Goal: Task Accomplishment & Management: Manage account settings

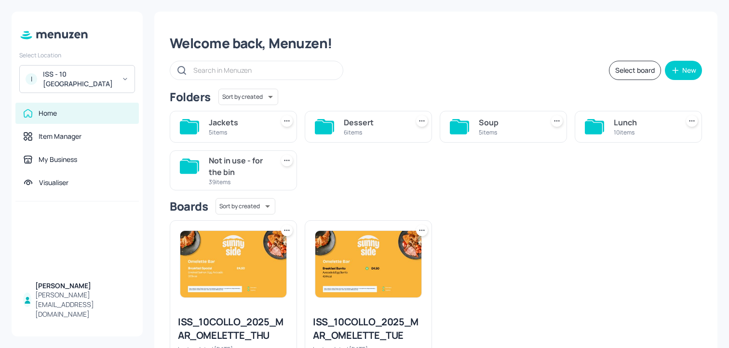
click at [78, 85] on div "ISS - 10 South Collonade" at bounding box center [79, 78] width 73 height 19
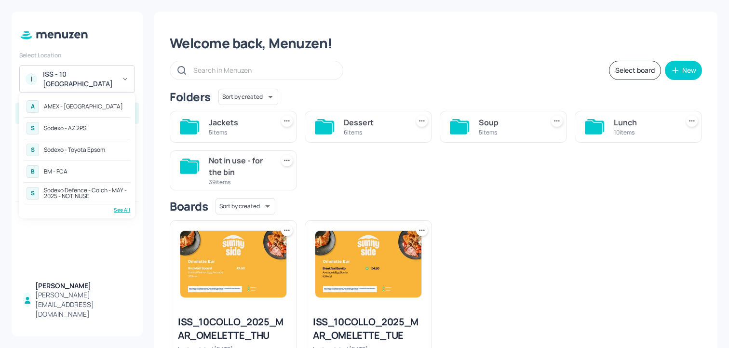
click at [119, 208] on div "See All" at bounding box center [77, 209] width 106 height 7
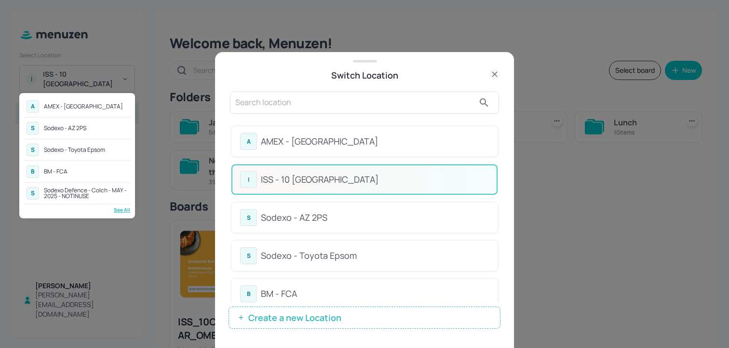
click at [323, 293] on div at bounding box center [364, 174] width 729 height 348
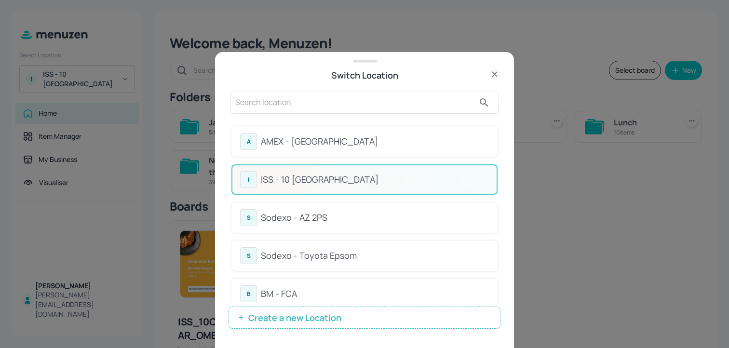
click at [289, 288] on div "BM - FCA" at bounding box center [375, 294] width 228 height 13
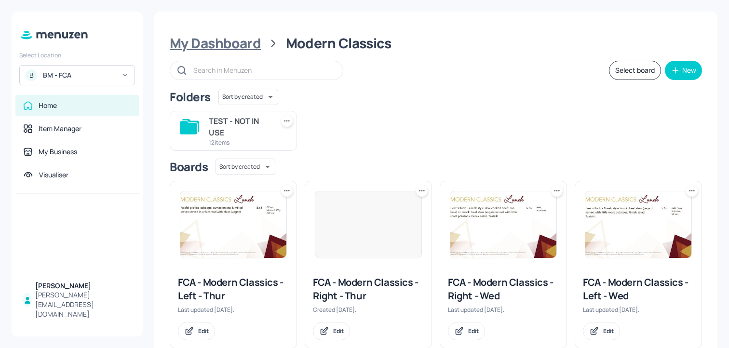
click at [244, 36] on div "My Dashboard" at bounding box center [215, 43] width 91 height 17
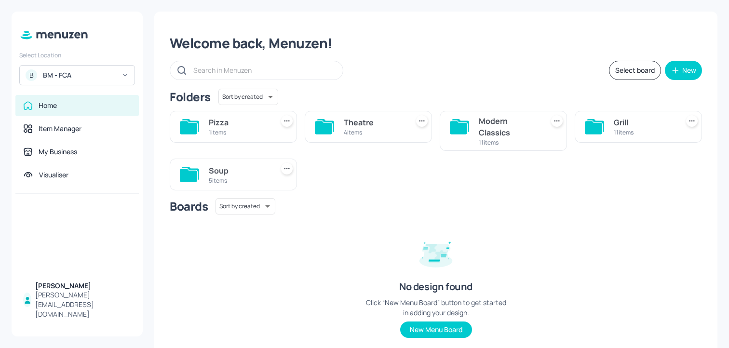
click at [239, 178] on div "5 items" at bounding box center [239, 181] width 61 height 8
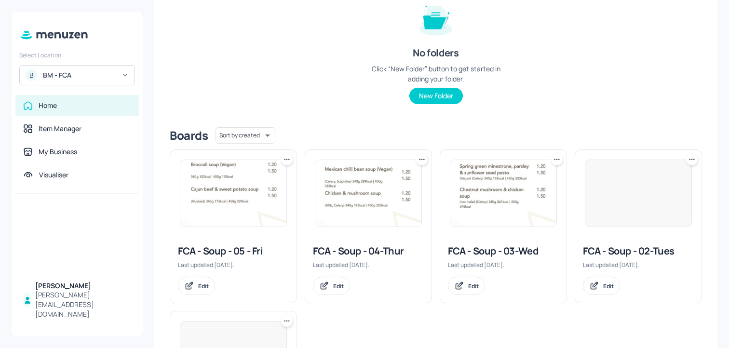
scroll to position [229, 0]
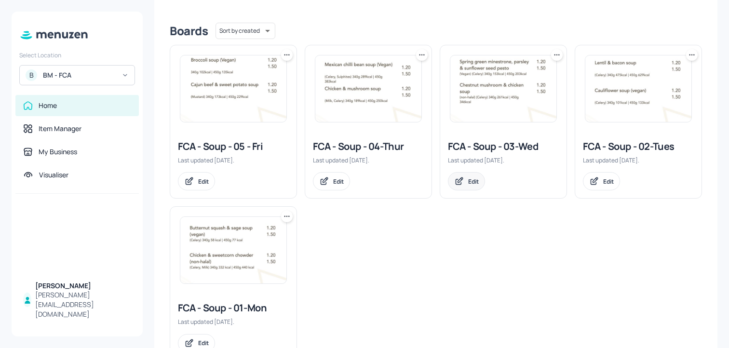
click at [459, 180] on icon at bounding box center [459, 182] width 10 height 10
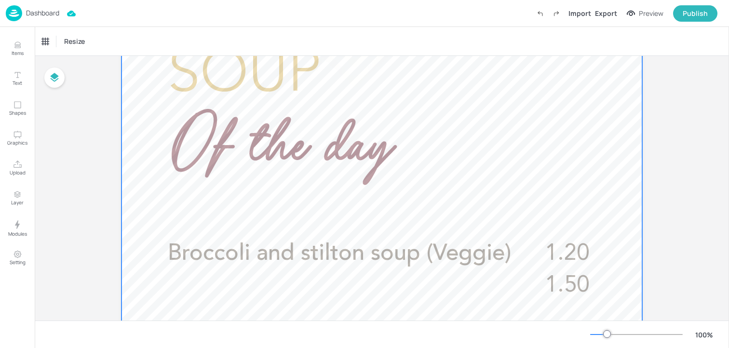
scroll to position [273, 0]
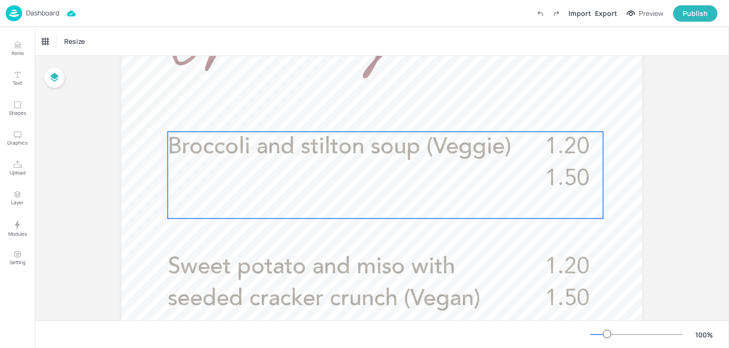
click at [247, 177] on div "1.20 1.50 Broccoli and stilton soup (Veggie)" at bounding box center [386, 175] width 436 height 87
click at [377, 118] on icon "Edit Item" at bounding box center [379, 115] width 8 height 8
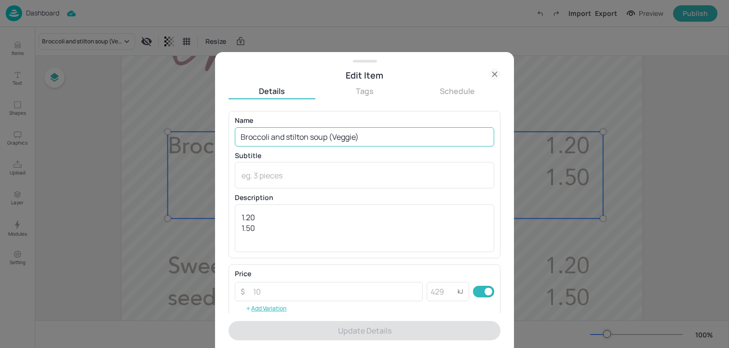
click at [324, 137] on input "Broccoli and stilton soup (Veggie)" at bounding box center [365, 136] width 260 height 19
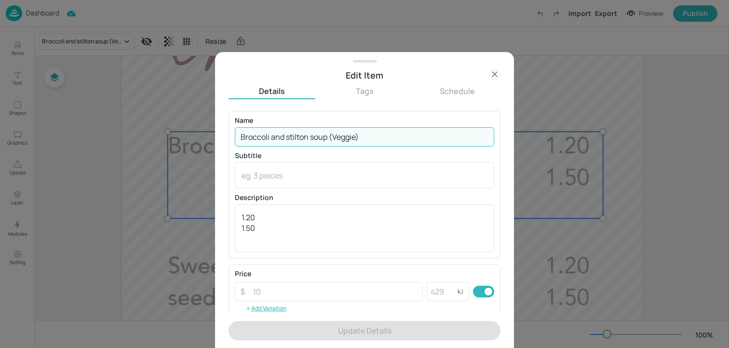
click at [324, 137] on input "Broccoli and stilton soup (Veggie)" at bounding box center [365, 136] width 260 height 19
paste input "(Celery, Milk) £1.20/£1.50"
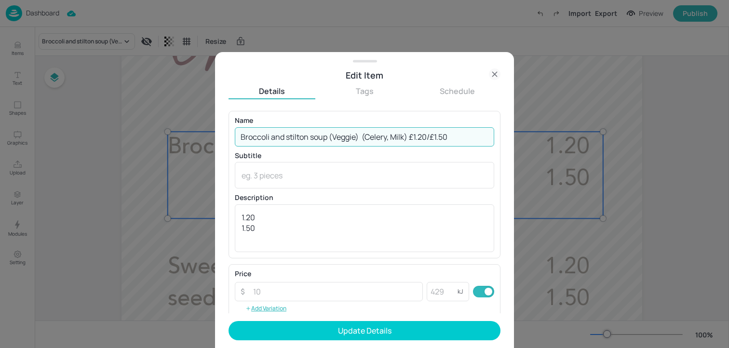
drag, startPoint x: 363, startPoint y: 138, endPoint x: 512, endPoint y: 137, distance: 148.6
click at [512, 138] on div "Edit Item Details Tags Schedule Name Broccoli and stilton soup (Veggie) (Celery…" at bounding box center [364, 200] width 299 height 296
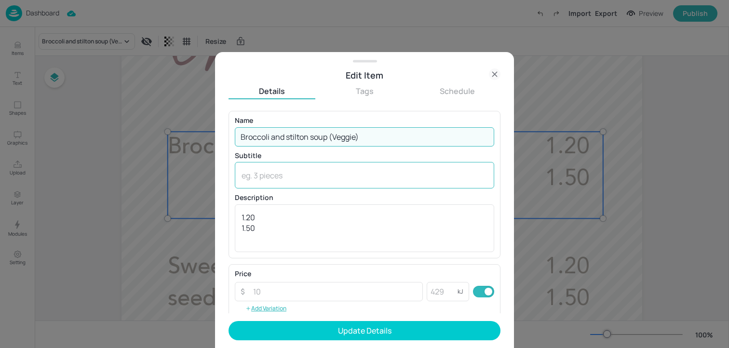
type input "Broccoli and stilton soup (Veggie)"
click at [378, 173] on textarea at bounding box center [365, 175] width 246 height 11
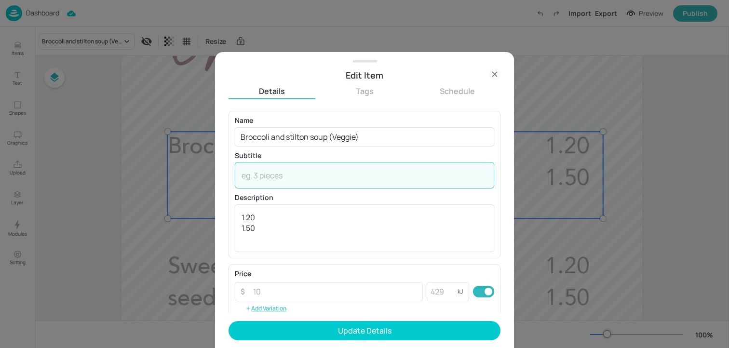
paste textarea "(Celery, Milk) £1.20/£1.50"
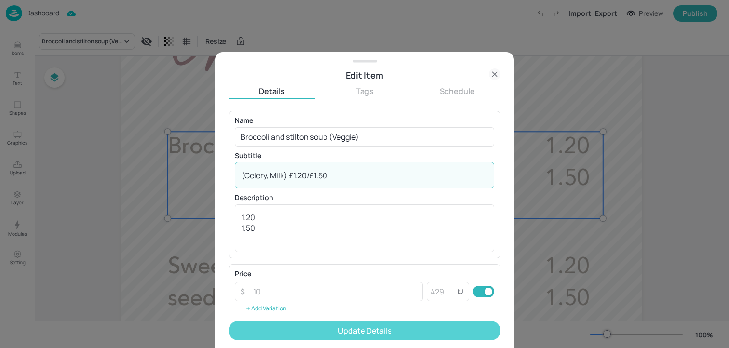
type textarea "(Celery, Milk) £1.20/£1.50"
click at [314, 331] on button "Update Details" at bounding box center [365, 330] width 272 height 19
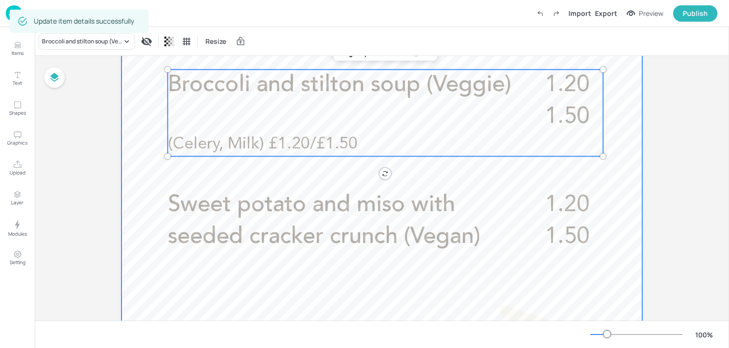
scroll to position [366, 0]
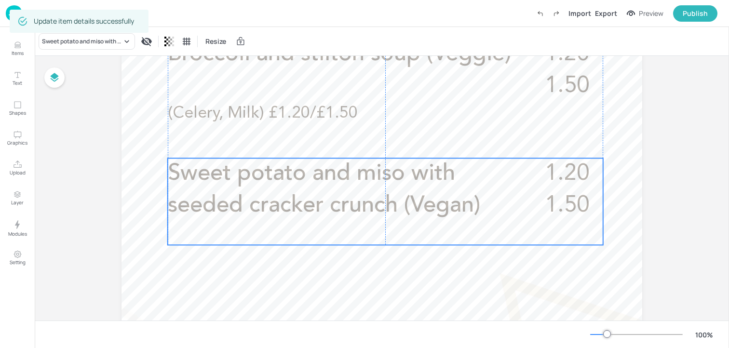
click at [332, 219] on p "Sweet potato and miso with seeded cracker crunch (Vegan)" at bounding box center [344, 190] width 353 height 64
click at [374, 147] on div "Edit Item" at bounding box center [379, 142] width 13 height 13
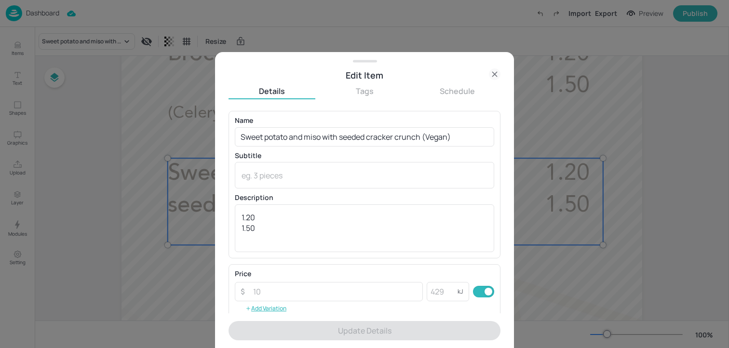
click at [365, 121] on p "Name" at bounding box center [365, 120] width 260 height 7
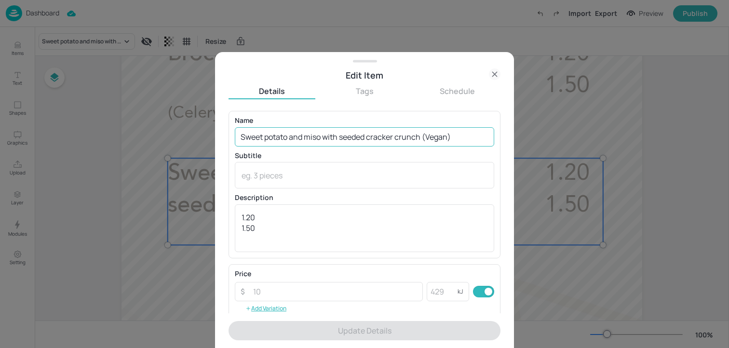
click at [364, 132] on input "Sweet potato and miso with seeded cracker crunch (Vegan)" at bounding box center [365, 136] width 260 height 19
paste input "oup of the month: Sweet potato and miso (Vegan)(Soya, Mustard, Celery) with see…"
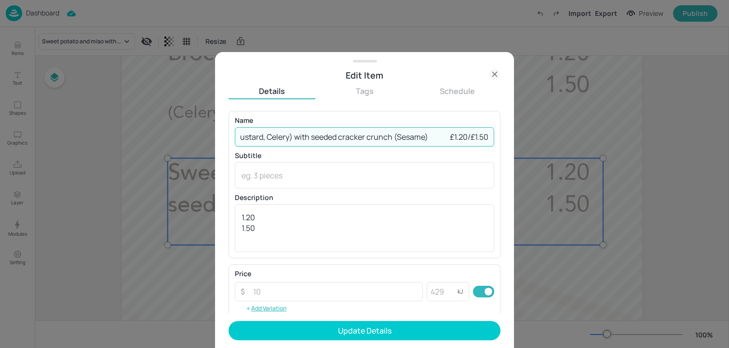
click at [283, 138] on input "Soup of the month: Sweet potato and miso (Vegan)(Soya, Mustard, Celery) with se…" at bounding box center [365, 136] width 260 height 19
drag, startPoint x: 367, startPoint y: 137, endPoint x: 163, endPoint y: 138, distance: 203.6
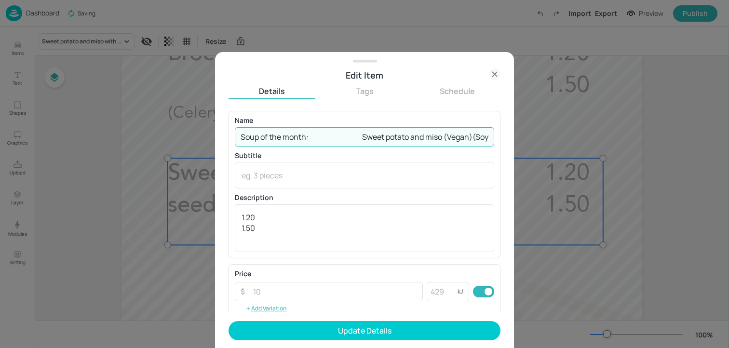
click at [163, 138] on div "Edit Item Details Tags Schedule Name Soup of the month: Sweet potato and miso (…" at bounding box center [364, 174] width 729 height 348
drag, startPoint x: 353, startPoint y: 140, endPoint x: 287, endPoint y: 140, distance: 66.6
click at [287, 140] on input "Sweet potato and miso (Vegan)(Soya, Mustard, Celery) with seeded cracker crunch…" at bounding box center [365, 136] width 260 height 19
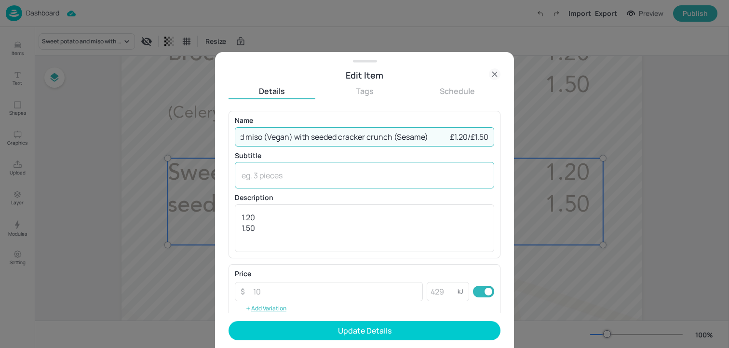
scroll to position [0, 65]
type input "Sweet potato and miso (Vegan) with seeded cracker crunch (Sesame) £1.20/£1.50"
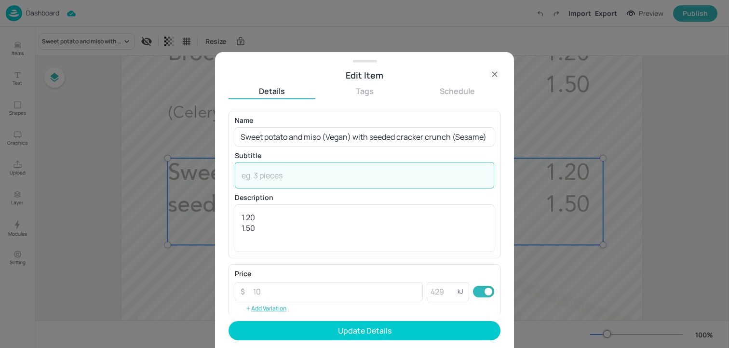
click at [288, 177] on textarea at bounding box center [365, 175] width 246 height 11
paste textarea "(Soya, [PERSON_NAME], Celery)"
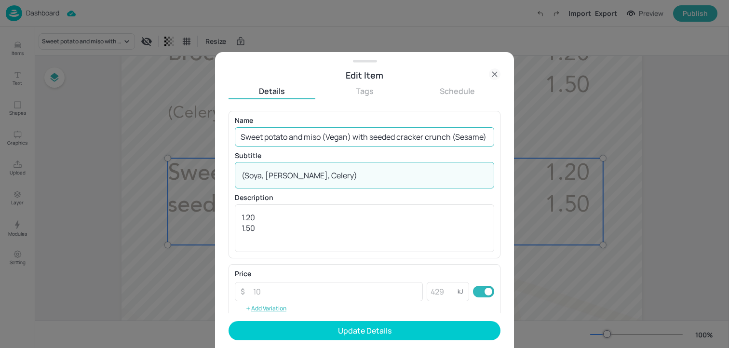
type textarea "(Soya, [PERSON_NAME], Celery)"
click at [311, 134] on input "Sweet potato and miso (Vegan) with seeded cracker crunch (Sesame) £1.20/£1.50" at bounding box center [365, 136] width 260 height 19
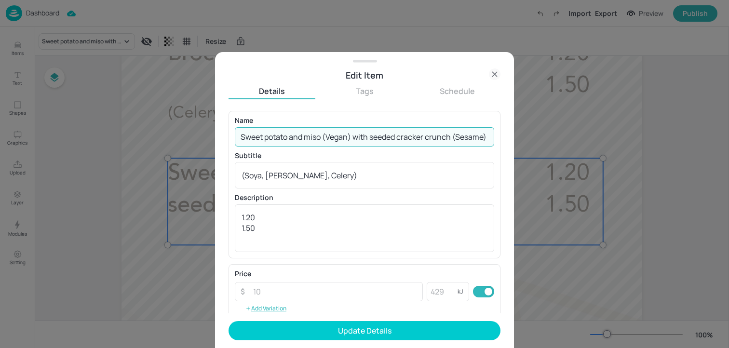
click at [311, 134] on input "Sweet potato and miso (Vegan) with seeded cracker crunch (Sesame) £1.20/£1.50" at bounding box center [365, 136] width 260 height 19
drag, startPoint x: 439, startPoint y: 137, endPoint x: 508, endPoint y: 138, distance: 68.0
click at [506, 137] on div "Edit Item Details Tags Schedule Name Sweet potato and miso (Vegan) with seeded …" at bounding box center [364, 200] width 299 height 296
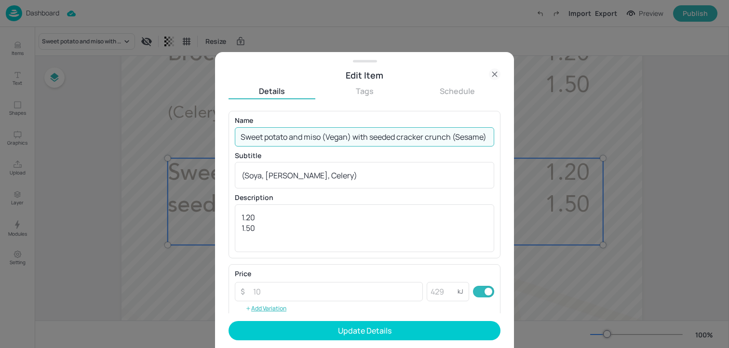
scroll to position [0, 15]
drag, startPoint x: 438, startPoint y: 137, endPoint x: 491, endPoint y: 138, distance: 53.6
click at [491, 138] on input "Sweet potato and miso (Vegan) with seeded cracker crunch (Sesame)" at bounding box center [365, 136] width 260 height 19
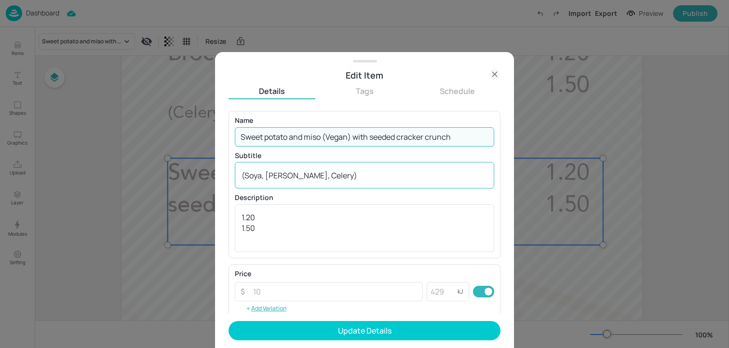
type input "Sweet potato and miso (Vegan) with seeded cracker crunch"
click at [322, 177] on textarea "(Soya, [PERSON_NAME], Celery)" at bounding box center [365, 175] width 246 height 11
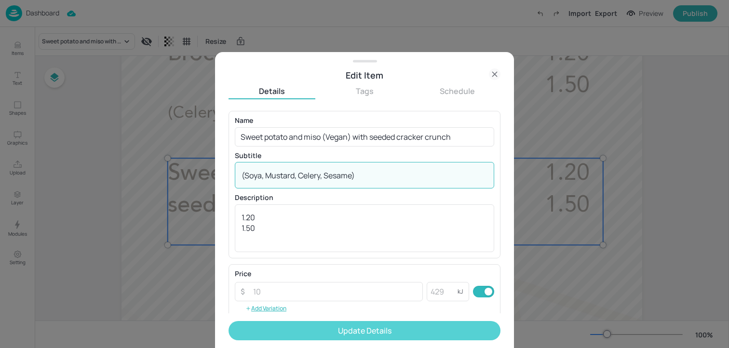
type textarea "(Soya, Mustard, Celery, Sesame)"
click at [331, 333] on button "Update Details" at bounding box center [365, 330] width 272 height 19
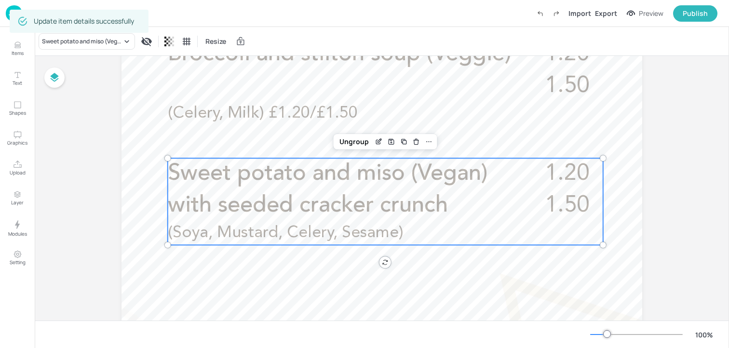
click at [341, 323] on div "100 %" at bounding box center [382, 334] width 695 height 27
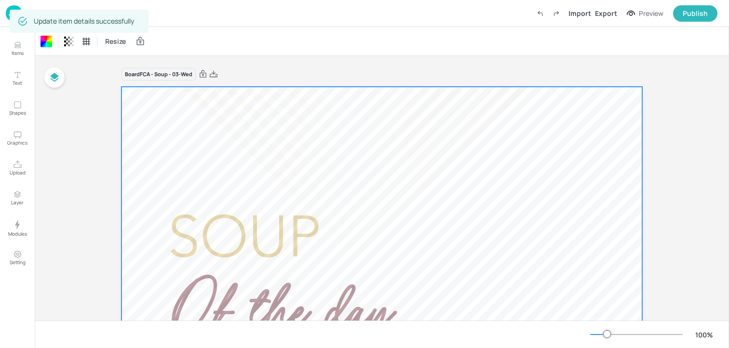
click at [5, 13] on div "Dashboard Saved Import Export Preview Publish" at bounding box center [364, 13] width 729 height 27
click at [7, 13] on img at bounding box center [14, 13] width 16 height 16
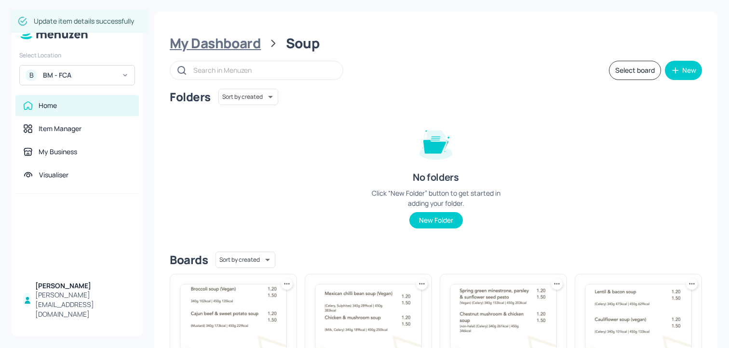
click at [232, 46] on div "My Dashboard" at bounding box center [215, 43] width 91 height 17
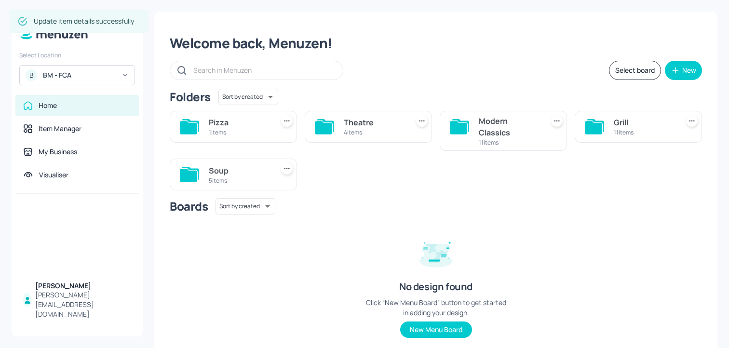
click at [471, 131] on div "Modern Classics 11 items" at bounding box center [503, 131] width 127 height 40
click at [492, 127] on div "Modern Classics" at bounding box center [509, 126] width 61 height 23
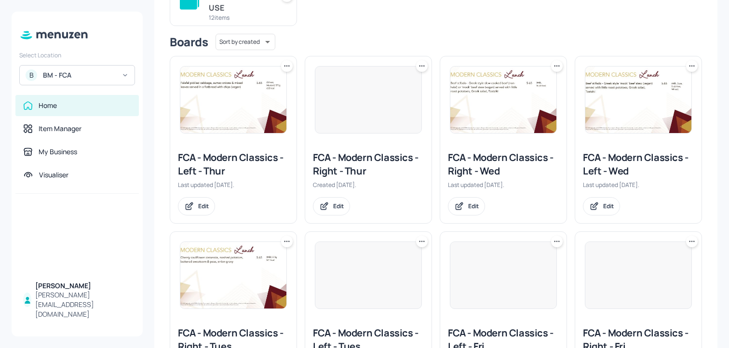
scroll to position [127, 0]
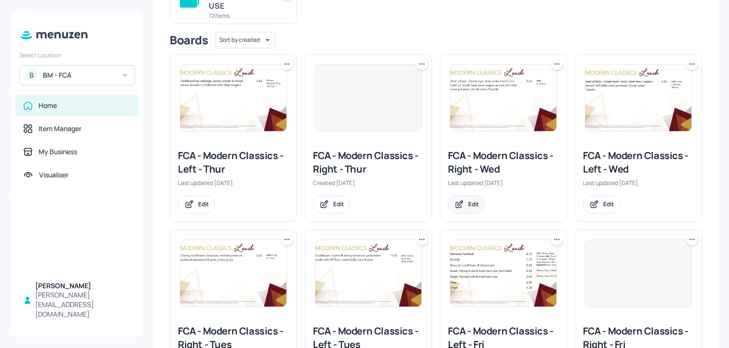
click at [468, 211] on div "Edit" at bounding box center [466, 204] width 37 height 18
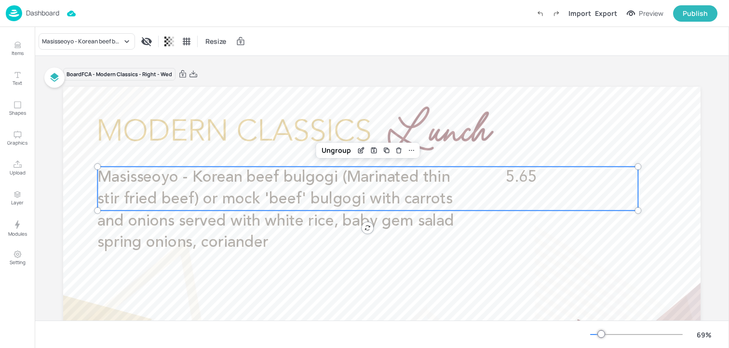
click at [386, 192] on span "Masisseoyo - Korean beef bulgogi (Marinated thin stir fried beef) or mock 'beef…" at bounding box center [275, 210] width 357 height 81
click at [357, 149] on icon "Edit Item" at bounding box center [361, 151] width 8 height 8
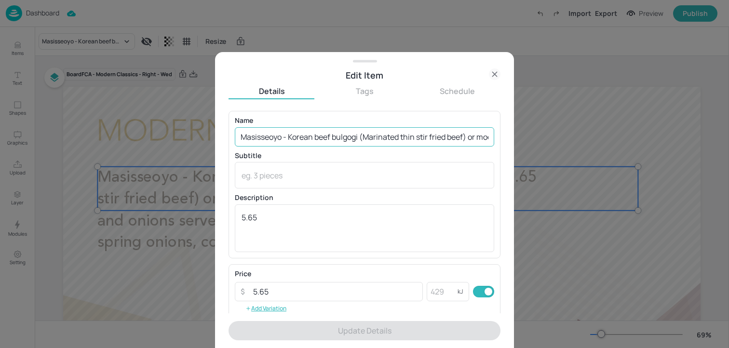
click at [366, 139] on input "Masisseoyo - Korean beef bulgogi (Marinated thin stir fried beef) or mock 'beef…" at bounding box center [365, 136] width 260 height 19
paste input "– Sesame Korean beef bulgogi (Marinated thin stir fried beef) with carrots and …"
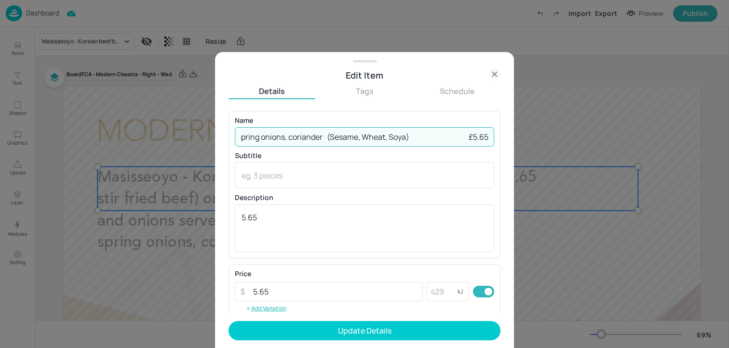
drag, startPoint x: 458, startPoint y: 139, endPoint x: 503, endPoint y: 139, distance: 44.4
click at [501, 139] on div "Edit Item Details Tags Schedule Name Masisseoyo – Sesame Korean beef bulgogi (M…" at bounding box center [364, 200] width 299 height 296
drag, startPoint x: 343, startPoint y: 139, endPoint x: 438, endPoint y: 140, distance: 95.0
click at [438, 140] on input "Masisseoyo – Sesame Korean beef bulgogi (Marinated thin stir fried beef) with c…" at bounding box center [365, 136] width 260 height 19
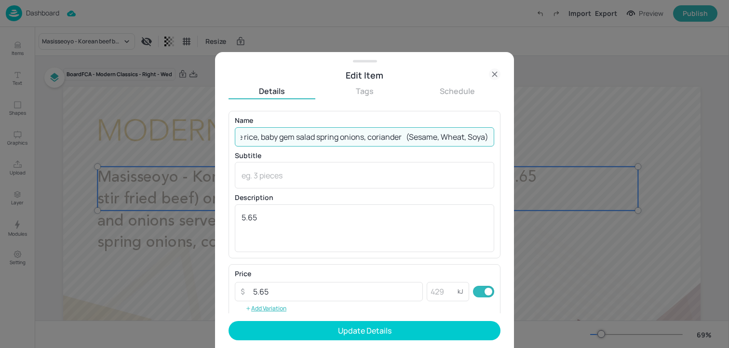
drag, startPoint x: 438, startPoint y: 140, endPoint x: 341, endPoint y: 141, distance: 97.0
click at [341, 141] on input "Masisseoyo – Sesame Korean beef bulgogi (Marinated thin stir fried beef) with c…" at bounding box center [365, 136] width 260 height 19
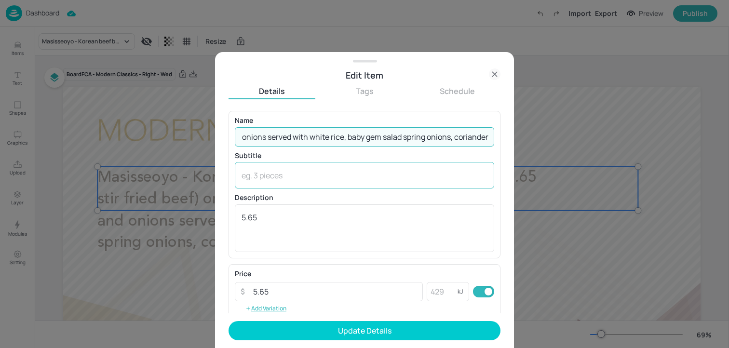
scroll to position [0, 376]
type input "Masisseoyo – Sesame Korean beef bulgogi (Marinated thin stir fried beef) with c…"
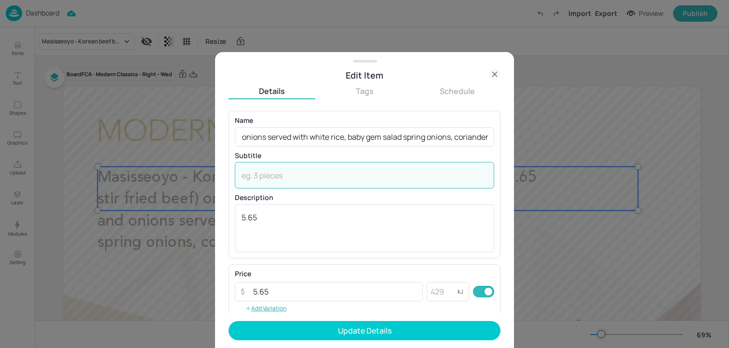
scroll to position [0, 0]
click at [305, 180] on textarea at bounding box center [365, 175] width 246 height 11
paste textarea "(Sesame, Wheat, Soya)"
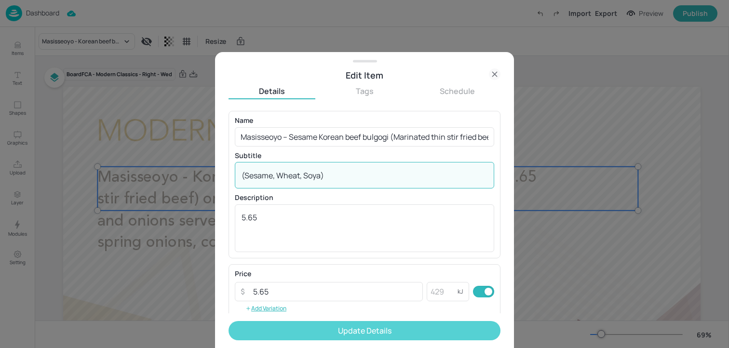
type textarea "(Sesame, Wheat, Soya)"
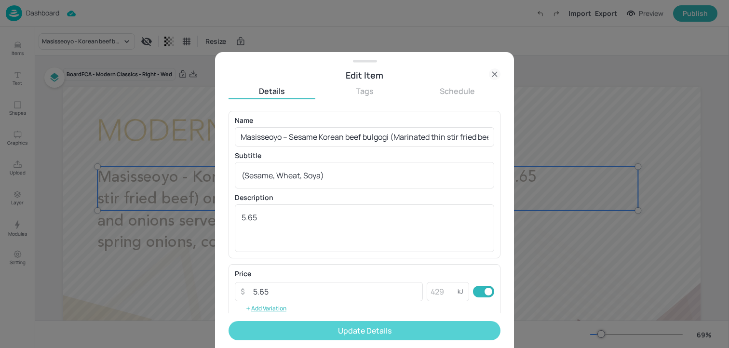
click at [311, 330] on button "Update Details" at bounding box center [365, 330] width 272 height 19
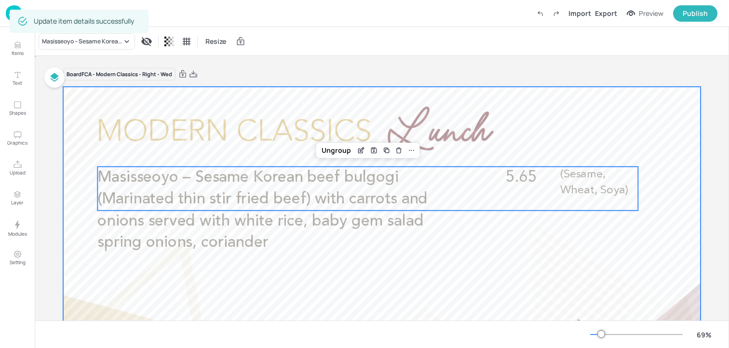
click at [584, 111] on div at bounding box center [382, 266] width 638 height 359
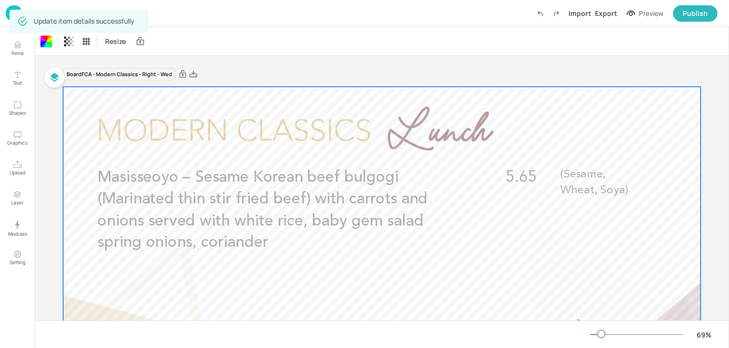
click at [8, 14] on img at bounding box center [14, 13] width 16 height 16
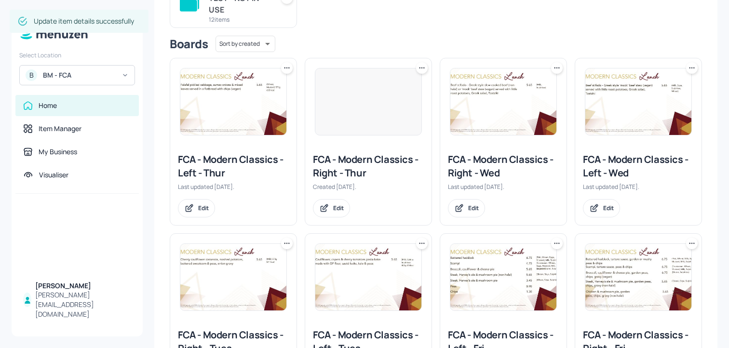
scroll to position [124, 0]
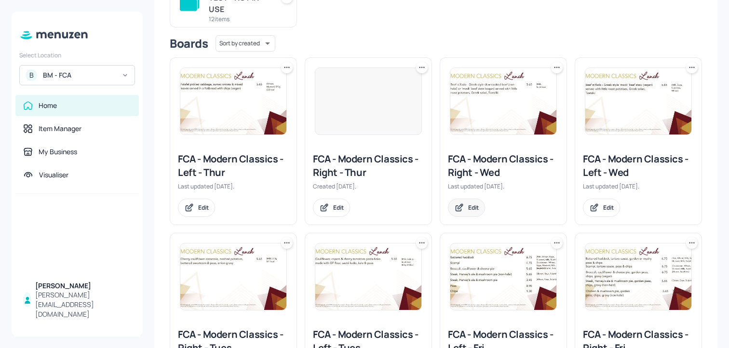
drag, startPoint x: 470, startPoint y: 206, endPoint x: 471, endPoint y: 213, distance: 6.3
click at [471, 213] on div "Edit" at bounding box center [466, 208] width 37 height 18
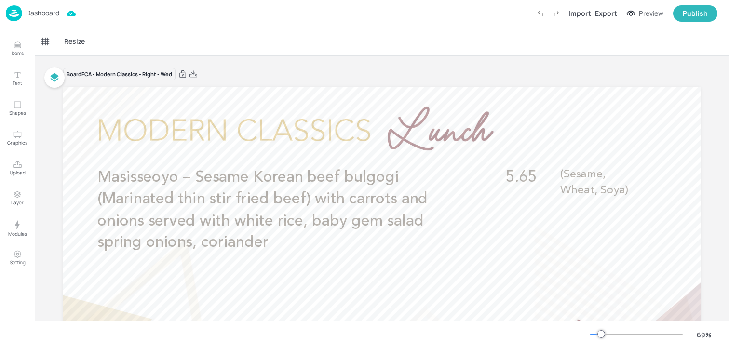
click at [30, 15] on p "Dashboard" at bounding box center [42, 13] width 33 height 7
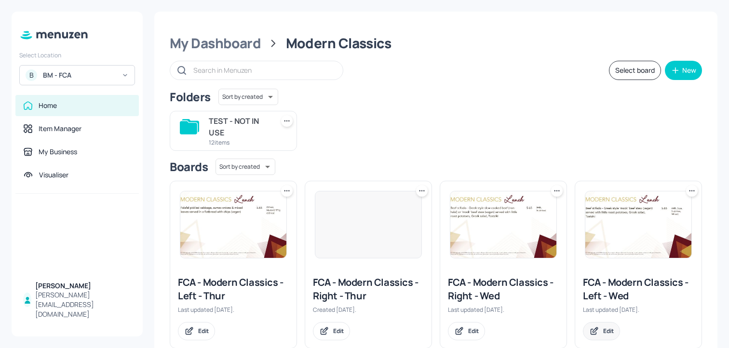
click at [613, 328] on div "Edit" at bounding box center [601, 331] width 37 height 18
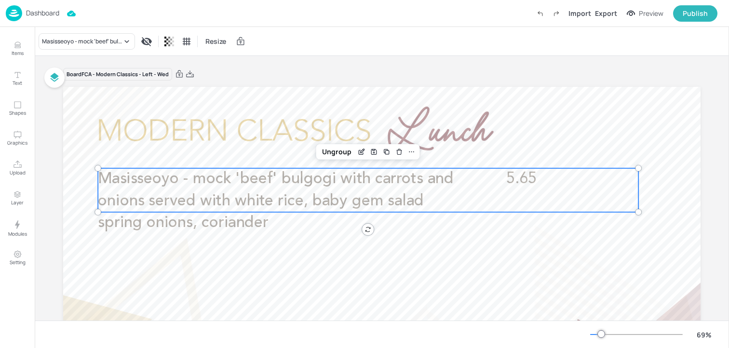
click at [293, 203] on span "Masisseoyo - mock 'beef' bulgogi with carrots and onions served with white rice…" at bounding box center [276, 200] width 356 height 59
click at [363, 156] on div "Edit Item" at bounding box center [362, 152] width 13 height 13
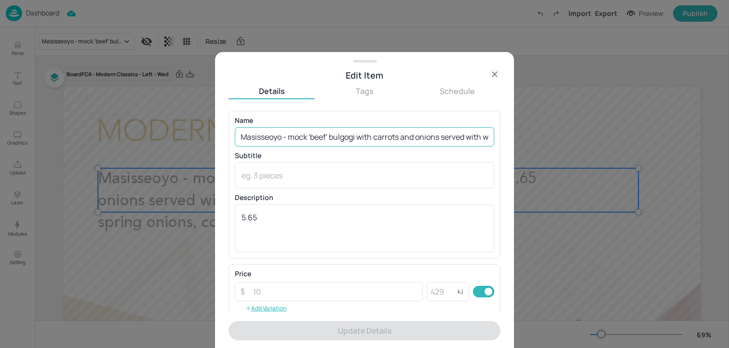
click at [353, 142] on input "Masisseoyo - mock 'beef' bulgogi with carrots and onions served with white rice…" at bounding box center [365, 136] width 260 height 19
paste input "– Sesame mock 'beef' bulgogi with carrots and onions served with white rice, ba…"
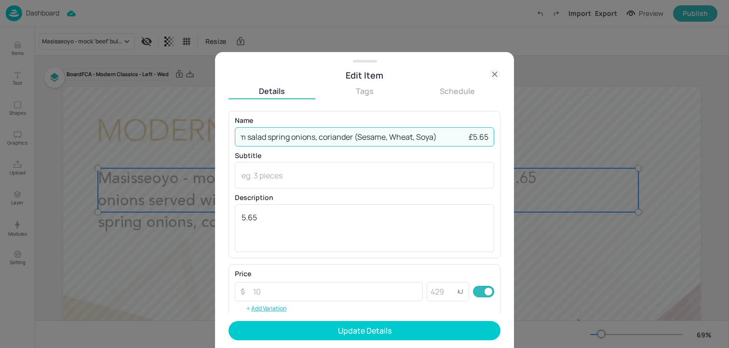
drag, startPoint x: 456, startPoint y: 141, endPoint x: 542, endPoint y: 140, distance: 85.9
click at [542, 140] on div "Edit Item Details Tags Schedule Name Masisseoyo – Sesame mock 'beef' bulgogi wi…" at bounding box center [364, 174] width 729 height 348
drag, startPoint x: 373, startPoint y: 138, endPoint x: 474, endPoint y: 138, distance: 101.3
click at [474, 138] on input "Masisseoyo – Sesame mock 'beef' bulgogi with carrots and onions served with whi…" at bounding box center [365, 136] width 260 height 19
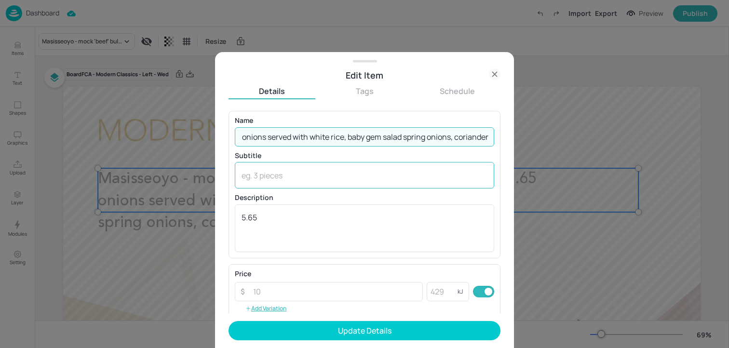
scroll to position [0, 224]
type input "Masisseoyo – Sesame mock 'beef' bulgogi with carrots and onions served with whi…"
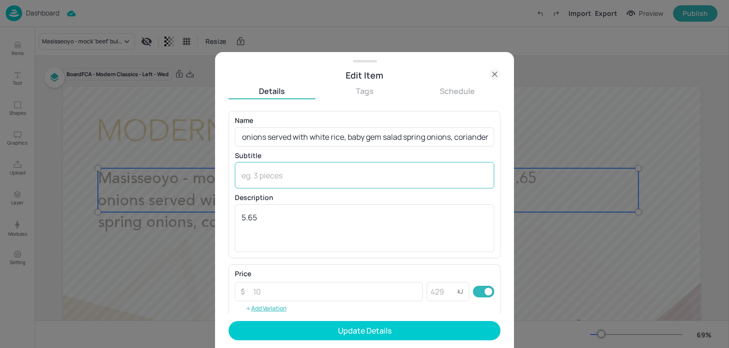
scroll to position [0, 0]
click at [340, 182] on div "x ​" at bounding box center [365, 175] width 260 height 27
paste textarea "(Sesame, Wheat, Soya)"
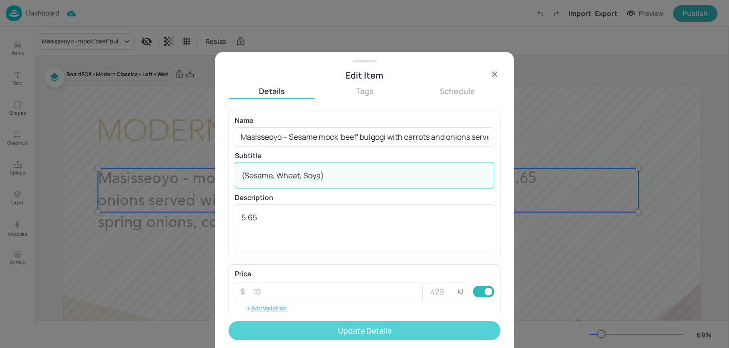
type textarea "(Sesame, Wheat, Soya)"
click at [330, 329] on button "Update Details" at bounding box center [365, 330] width 272 height 19
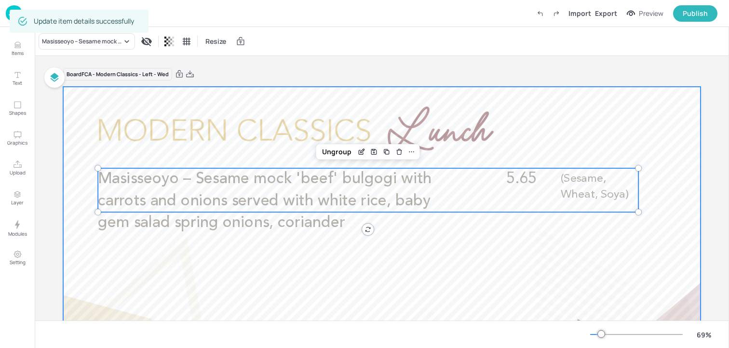
click at [507, 123] on div at bounding box center [382, 266] width 638 height 359
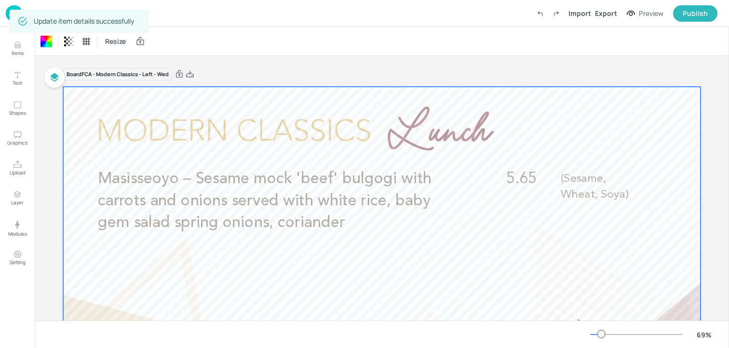
click at [5, 10] on div "Dashboard Import Export Preview Publish" at bounding box center [364, 13] width 729 height 27
click at [6, 11] on img at bounding box center [14, 13] width 16 height 16
click at [7, 17] on img at bounding box center [14, 13] width 16 height 16
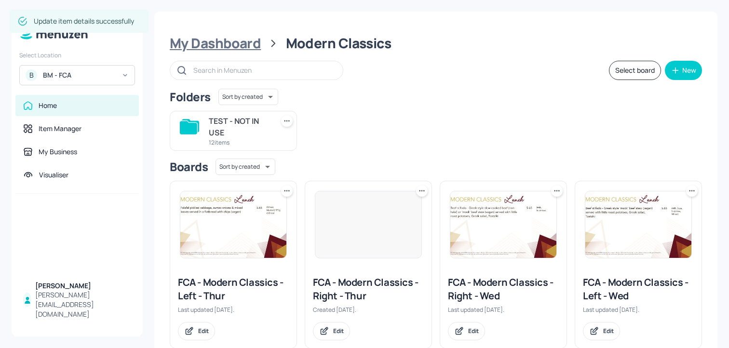
click at [240, 47] on div "My Dashboard" at bounding box center [215, 43] width 91 height 17
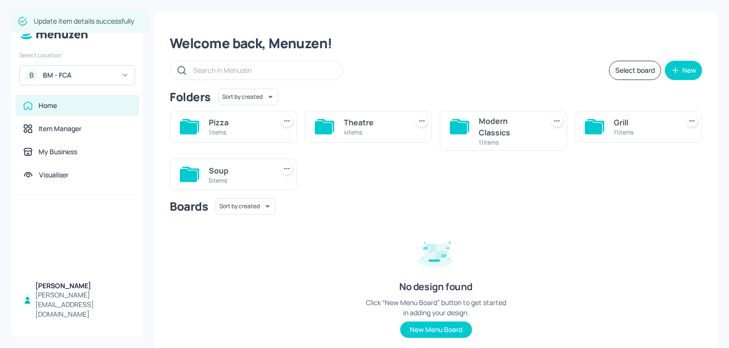
click at [603, 134] on div "Grill 11 items" at bounding box center [638, 127] width 127 height 32
click at [620, 126] on div "Grill" at bounding box center [644, 123] width 61 height 12
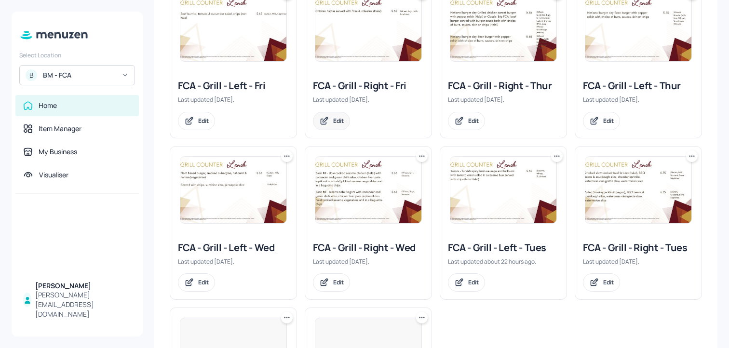
scroll to position [250, 0]
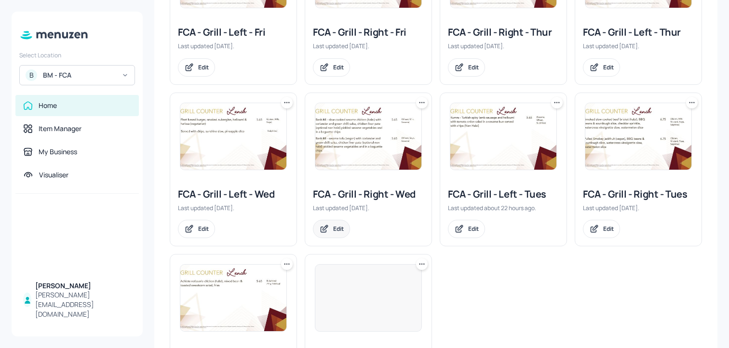
click at [334, 228] on div "Edit" at bounding box center [338, 229] width 11 height 8
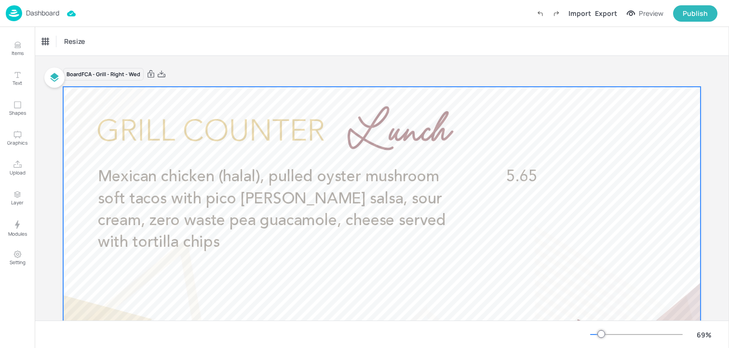
click at [222, 240] on p "Mexican chicken (halal), pulled oyster mushroom soft tacos with pico [PERSON_NA…" at bounding box center [278, 209] width 361 height 87
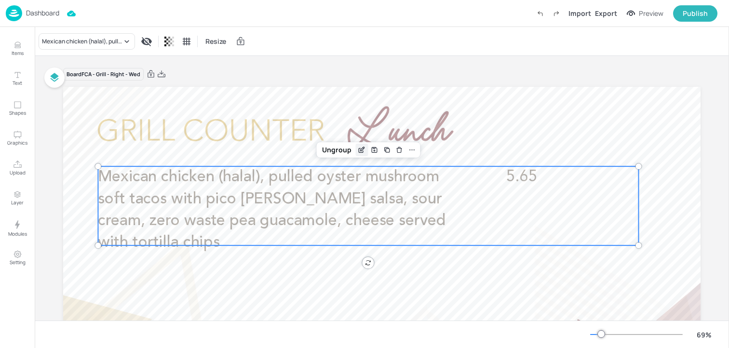
click at [361, 151] on icon "Edit Item" at bounding box center [362, 150] width 8 height 8
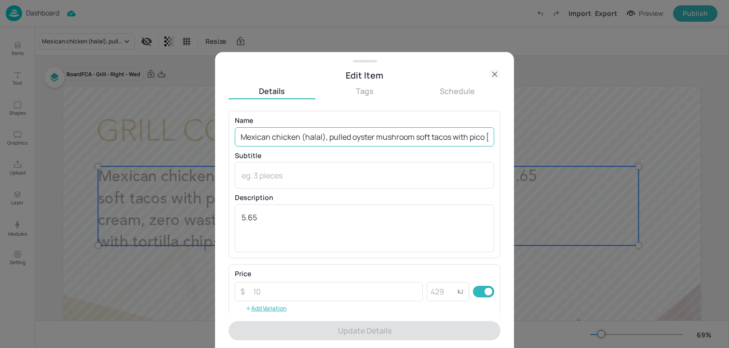
click at [342, 140] on input "Mexican chicken (halal), pulled oyster mushroom soft tacos with pico [PERSON_NA…" at bounding box center [365, 136] width 260 height 19
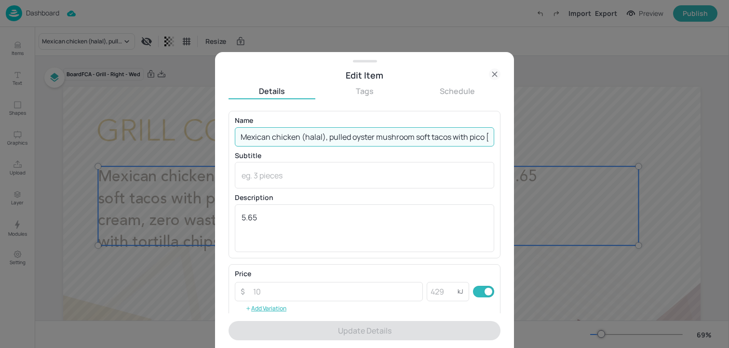
click at [342, 140] on input "Mexican chicken (halal), pulled oyster mushroom soft tacos with pico [PERSON_NA…" at bounding box center [365, 136] width 260 height 19
paste input "soft tacos with pico [PERSON_NAME] salsa, sour cream, zero waste pea guacamole,…"
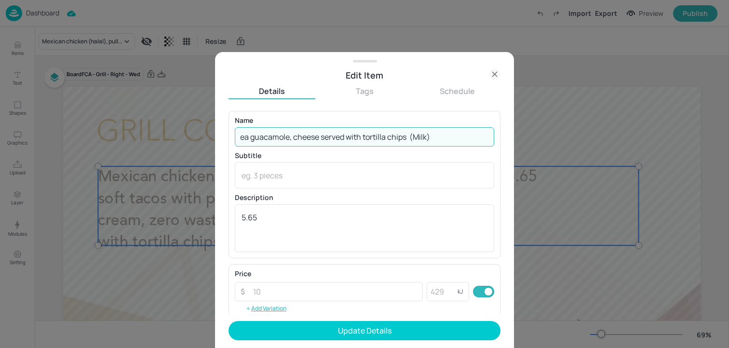
drag, startPoint x: 426, startPoint y: 133, endPoint x: 531, endPoint y: 138, distance: 104.8
click at [526, 137] on div "Edit Item Details Tags Schedule Name Mexican chicken (halal) soft tacos with pi…" at bounding box center [364, 174] width 729 height 348
drag, startPoint x: 438, startPoint y: 135, endPoint x: 466, endPoint y: 135, distance: 28.0
click at [465, 135] on input "Mexican chicken (halal) soft tacos with pico [PERSON_NAME] salsa, sour cream, z…" at bounding box center [365, 136] width 260 height 19
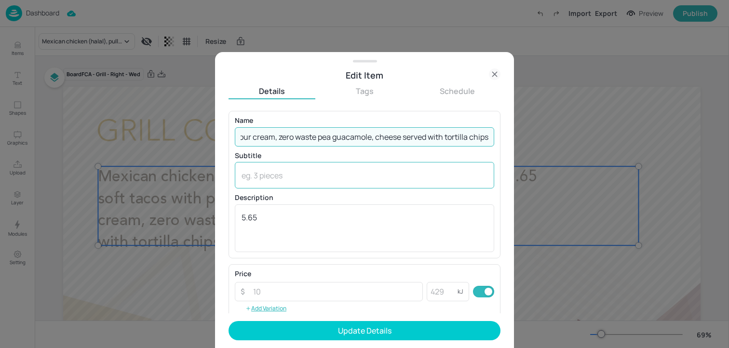
scroll to position [0, 242]
type input "Mexican chicken (halal) soft tacos with pico [PERSON_NAME] salsa, sour cream, z…"
click at [357, 174] on textarea at bounding box center [365, 175] width 246 height 11
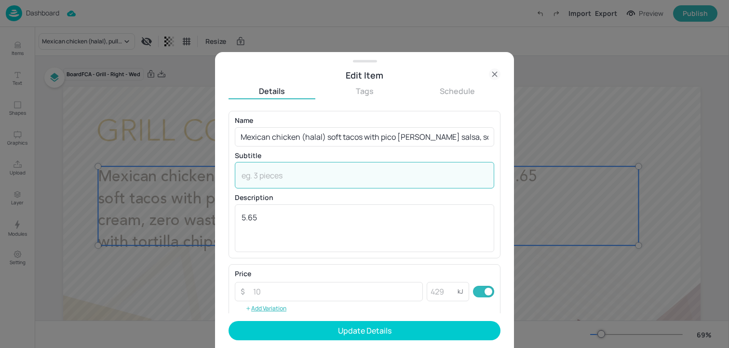
paste textarea "(Milk)"
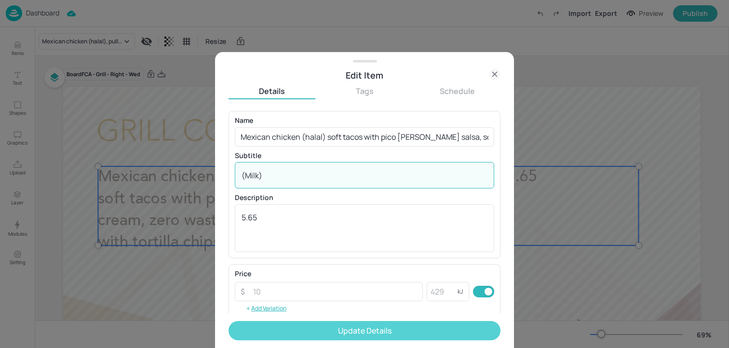
type textarea "(Milk)"
click at [328, 327] on button "Update Details" at bounding box center [365, 330] width 272 height 19
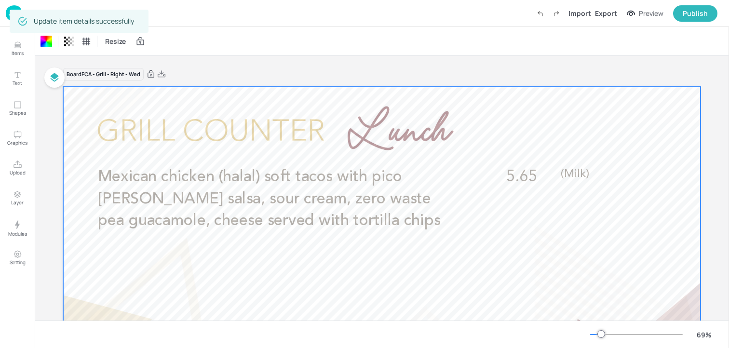
click at [6, 12] on img at bounding box center [14, 13] width 16 height 16
click at [7, 16] on img at bounding box center [14, 13] width 16 height 16
click at [7, 17] on img at bounding box center [14, 13] width 16 height 16
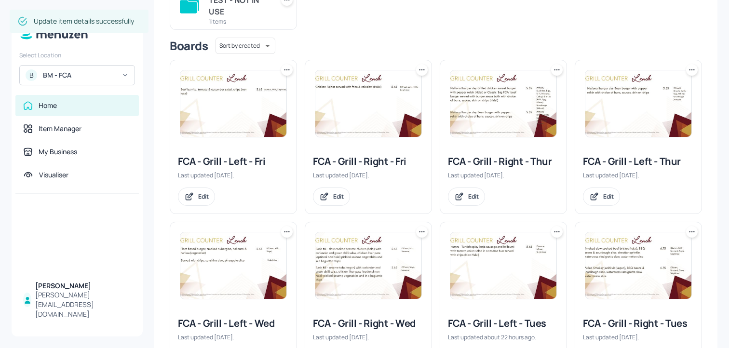
scroll to position [176, 0]
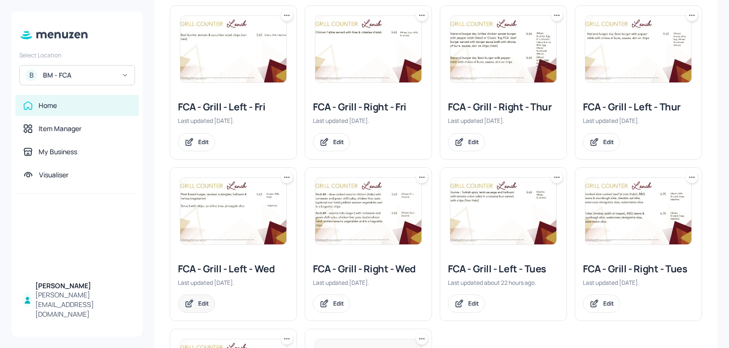
click at [206, 307] on div "Edit" at bounding box center [203, 304] width 11 height 8
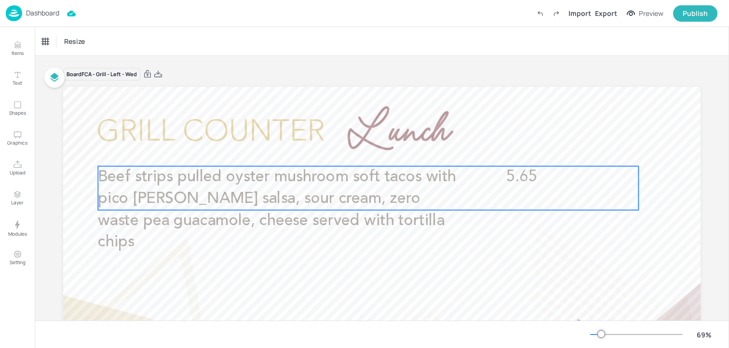
click at [397, 199] on span "Beef strips pulled oyster mushroom soft tacos with pico [PERSON_NAME] salsa, so…" at bounding box center [277, 209] width 358 height 81
click at [360, 151] on icon "Edit Item" at bounding box center [364, 150] width 8 height 8
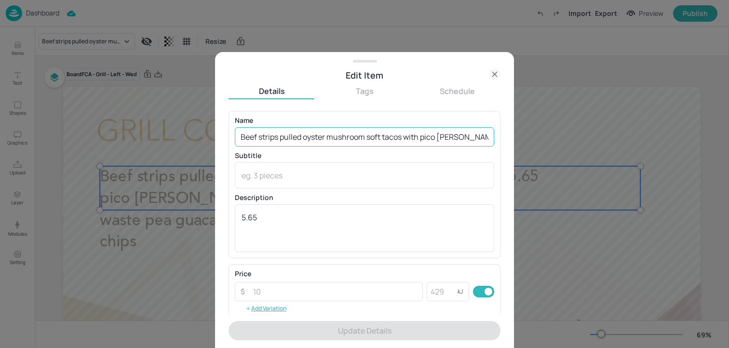
click at [345, 140] on input "Beef strips pulled oyster mushroom soft tacos with pico [PERSON_NAME] salsa, so…" at bounding box center [365, 136] width 260 height 19
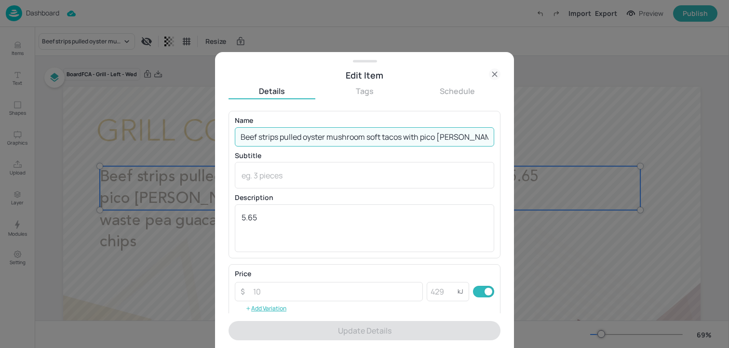
click at [345, 140] on input "Beef strips pulled oyster mushroom soft tacos with pico [PERSON_NAME] salsa, so…" at bounding box center [365, 136] width 260 height 19
paste input "Oyster mushroom soft tacos with pico [PERSON_NAME] salsa, sour cream, zero wast…"
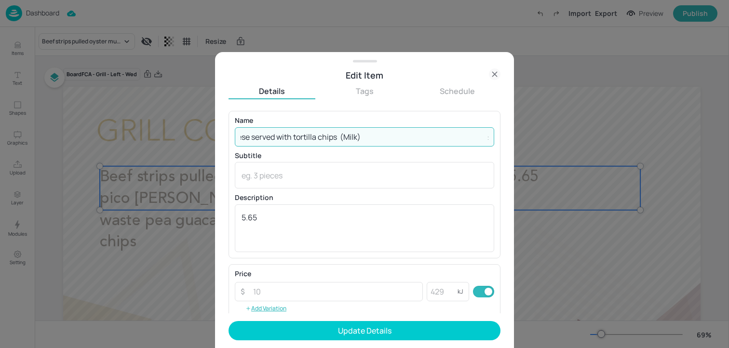
drag, startPoint x: 445, startPoint y: 136, endPoint x: 534, endPoint y: 136, distance: 88.8
click at [534, 136] on div "Edit Item Details Tags Schedule Name Oyster mushroom soft tacos with pico [PERS…" at bounding box center [364, 174] width 729 height 348
drag, startPoint x: 349, startPoint y: 138, endPoint x: 385, endPoint y: 139, distance: 36.2
click at [385, 139] on input "Oyster mushroom soft tacos with pico [PERSON_NAME] salsa, sour cream, zero wast…" at bounding box center [365, 136] width 260 height 19
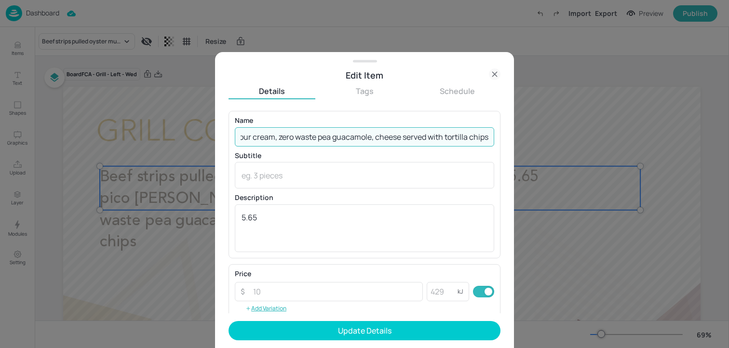
scroll to position [0, 302]
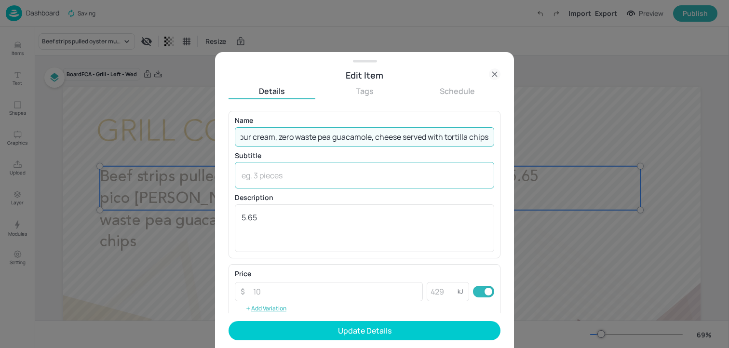
type input "Oyster mushroom soft tacos with pico [PERSON_NAME] salsa, sour cream, zero wast…"
click at [279, 178] on textarea at bounding box center [365, 175] width 246 height 11
paste textarea "(Milk)"
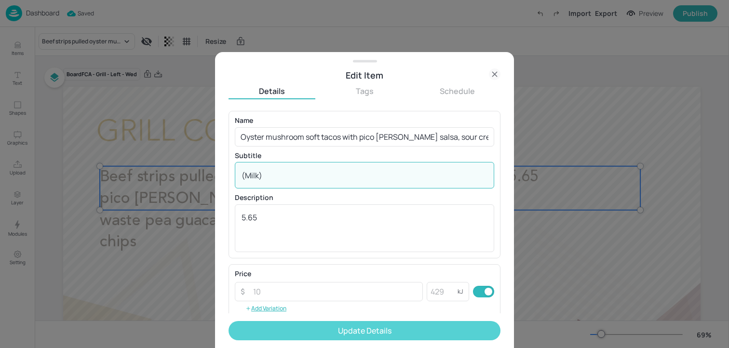
type textarea "(Milk)"
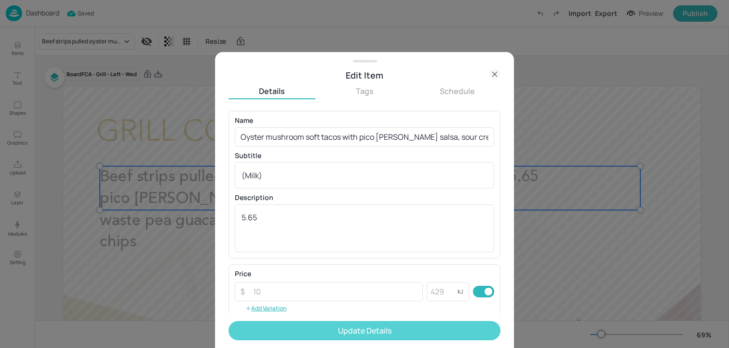
click at [286, 335] on button "Update Details" at bounding box center [365, 330] width 272 height 19
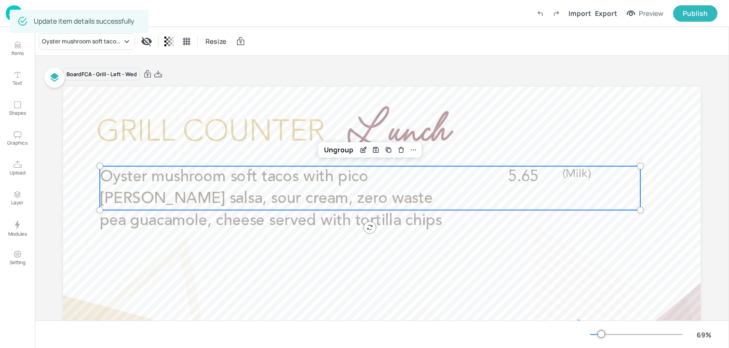
click at [10, 14] on div "Update item details successfully" at bounding box center [79, 21] width 139 height 23
click at [8, 14] on img at bounding box center [14, 13] width 16 height 16
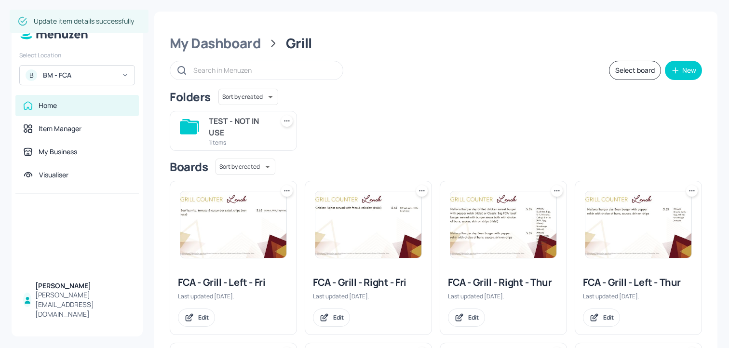
click at [206, 59] on div "My Dashboard Grill Select board New Folders Sort by created id ​ TEST - NOT IN …" at bounding box center [435, 347] width 563 height 670
click at [206, 46] on div "My Dashboard" at bounding box center [215, 43] width 91 height 17
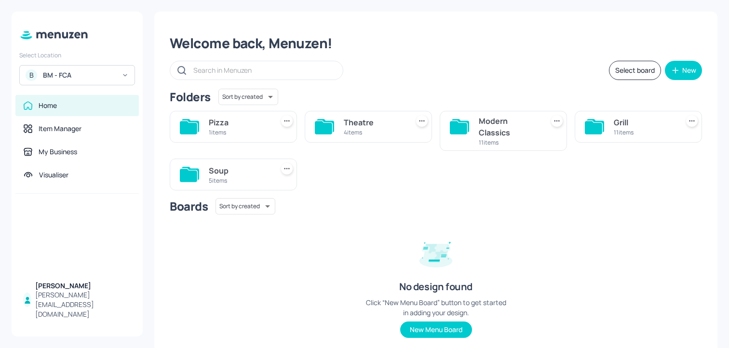
click at [374, 112] on div "Theatre 4 items" at bounding box center [368, 127] width 127 height 32
click at [373, 119] on div "Theatre" at bounding box center [374, 123] width 61 height 12
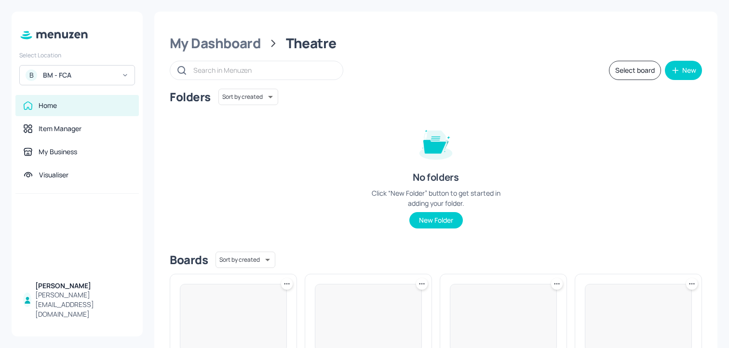
scroll to position [116, 0]
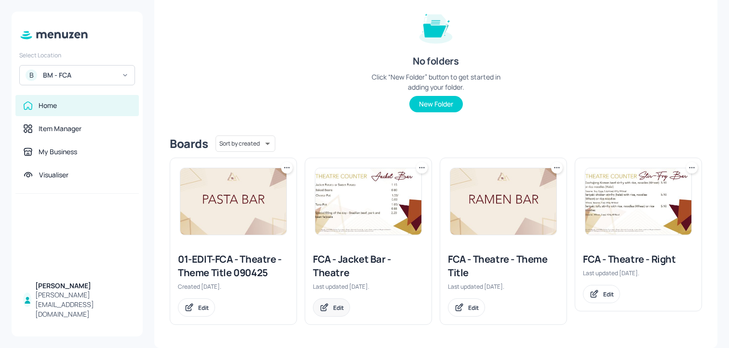
click at [333, 308] on div "Edit" at bounding box center [338, 308] width 11 height 8
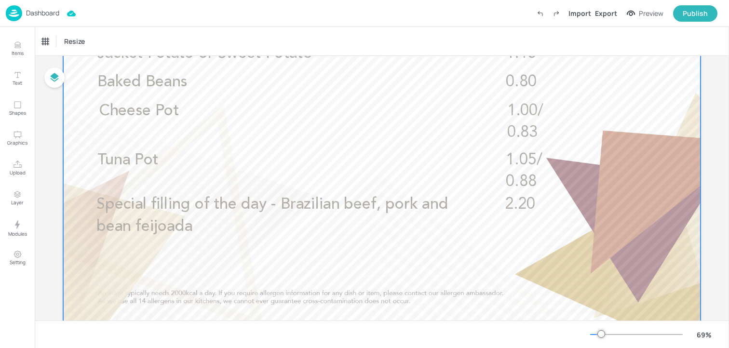
scroll to position [127, 0]
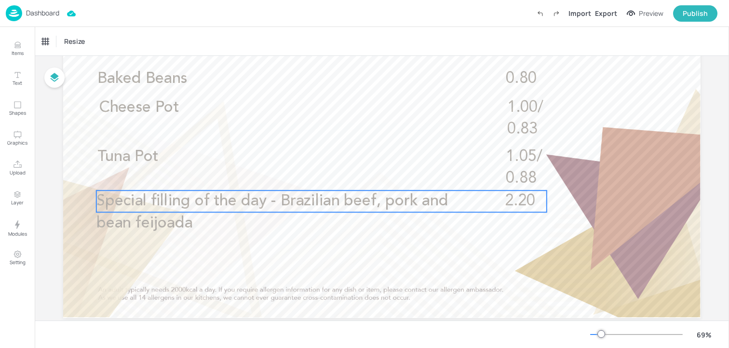
click at [302, 228] on p "Special filling of the day - Brazilian beef, pork and bean feijoada" at bounding box center [276, 213] width 361 height 44
click at [316, 178] on icon "Edit Item" at bounding box center [315, 174] width 8 height 8
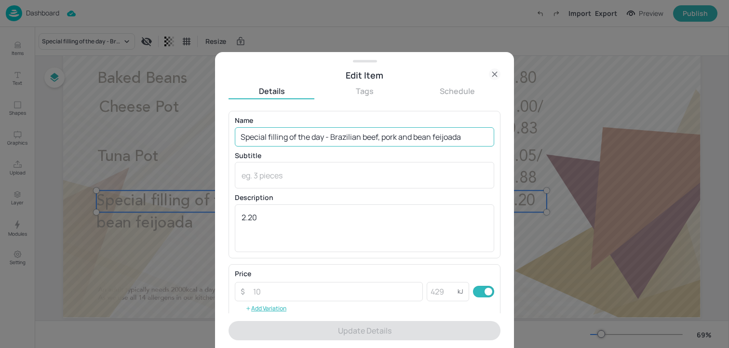
click at [320, 130] on input "Special filling of the day - Brazilian beef, pork and bean feijoada" at bounding box center [365, 136] width 260 height 19
paste input "(Celery) £2.20"
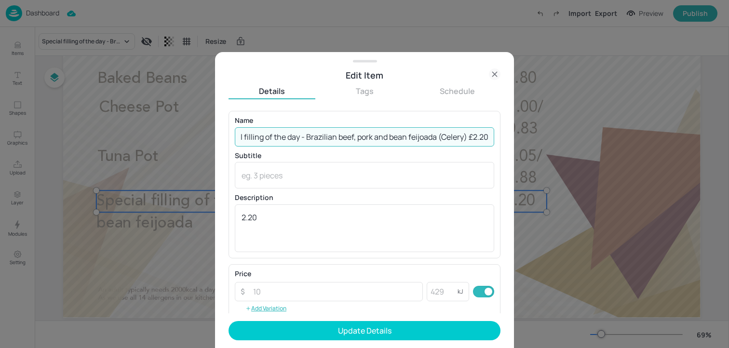
scroll to position [0, 28]
drag, startPoint x: 435, startPoint y: 134, endPoint x: 487, endPoint y: 137, distance: 51.7
click at [487, 137] on input "Special filling of the day - Brazilian beef, pork and bean feijoada (Celery) £2…" at bounding box center [365, 136] width 260 height 19
type input "Special filling of the day - Brazilian beef, pork and bean feijoada"
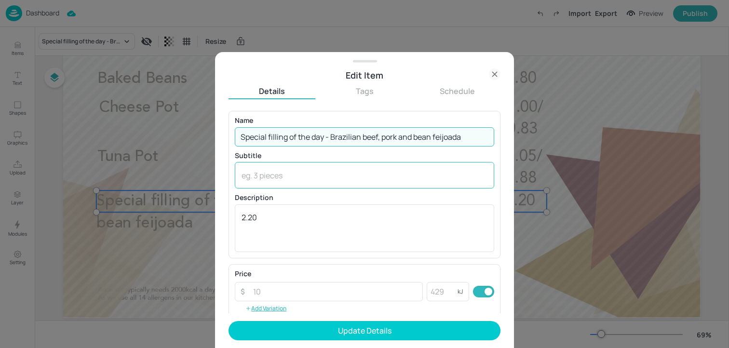
scroll to position [0, 0]
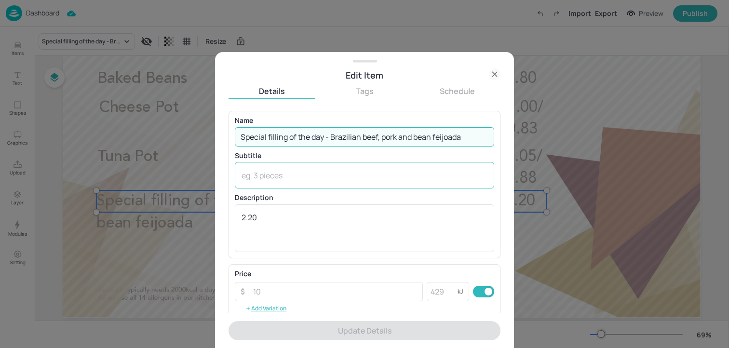
click at [329, 166] on div "x ​" at bounding box center [365, 175] width 260 height 27
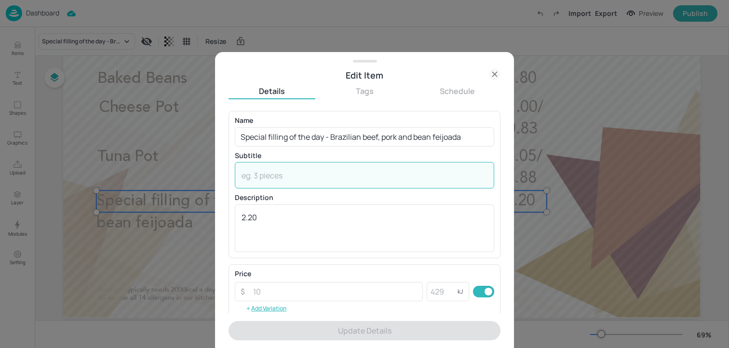
paste textarea "(Celery) £2.20"
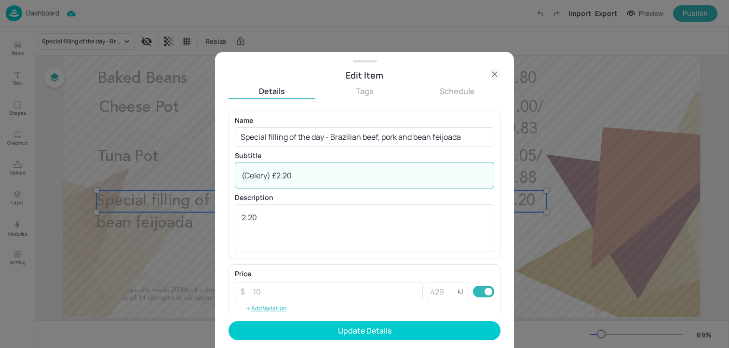
drag, startPoint x: 274, startPoint y: 176, endPoint x: 348, endPoint y: 172, distance: 74.4
click at [317, 176] on textarea "(Celery) £2.20" at bounding box center [365, 175] width 246 height 11
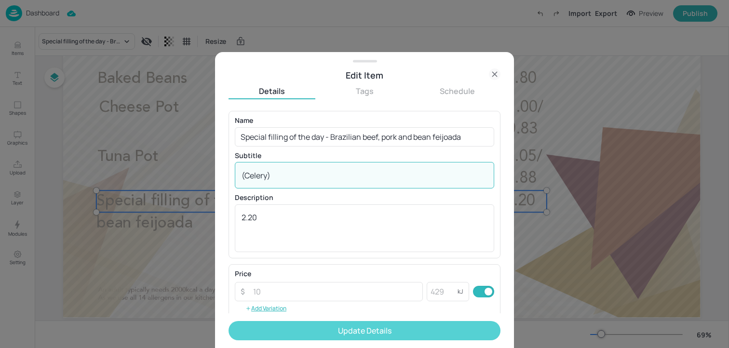
type textarea "(Celery)"
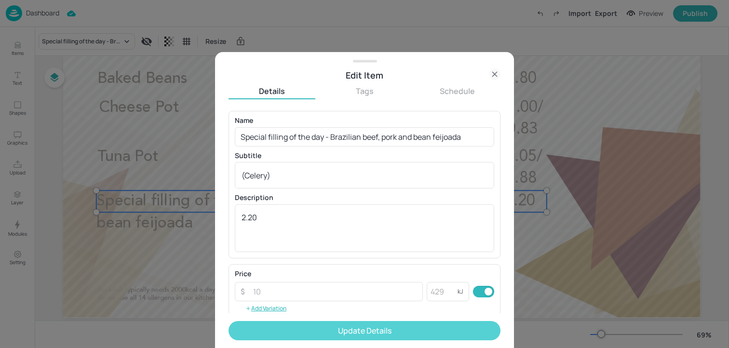
click at [319, 329] on button "Update Details" at bounding box center [365, 330] width 272 height 19
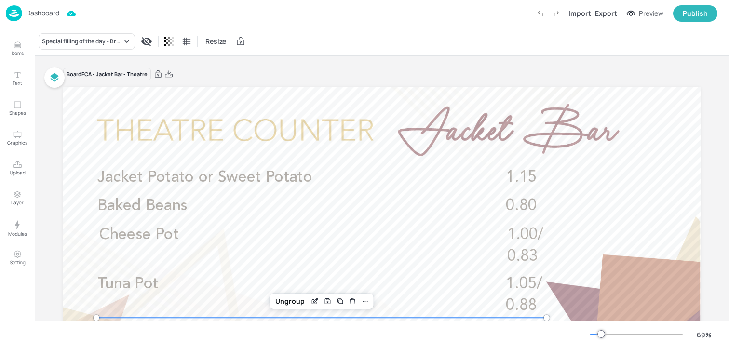
click at [55, 16] on p "Dashboard" at bounding box center [42, 13] width 33 height 7
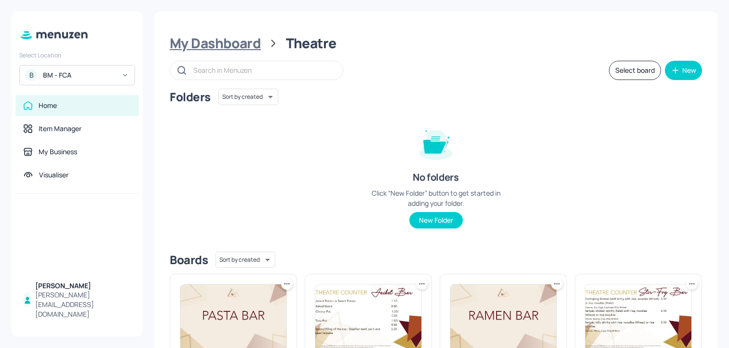
click at [192, 50] on div "My Dashboard" at bounding box center [215, 43] width 91 height 17
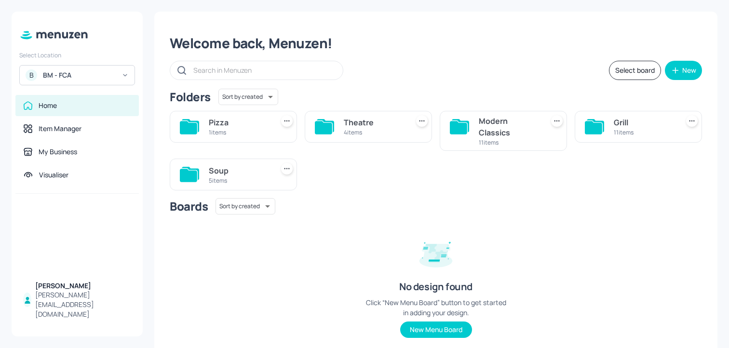
click at [217, 134] on div "1 items" at bounding box center [239, 132] width 61 height 8
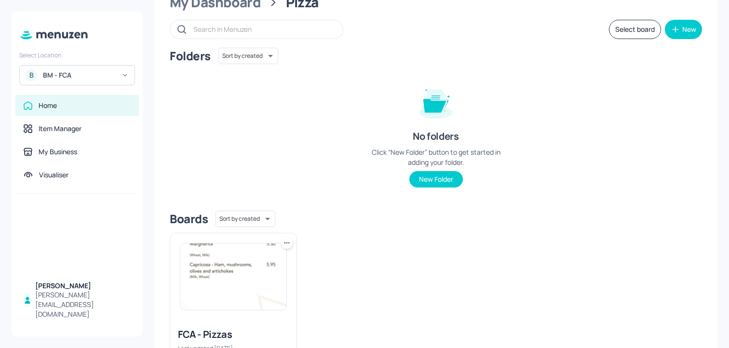
scroll to position [103, 0]
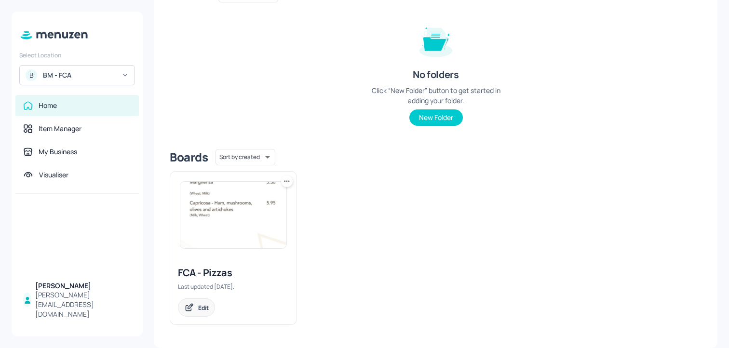
click at [206, 308] on div "Edit" at bounding box center [203, 308] width 11 height 8
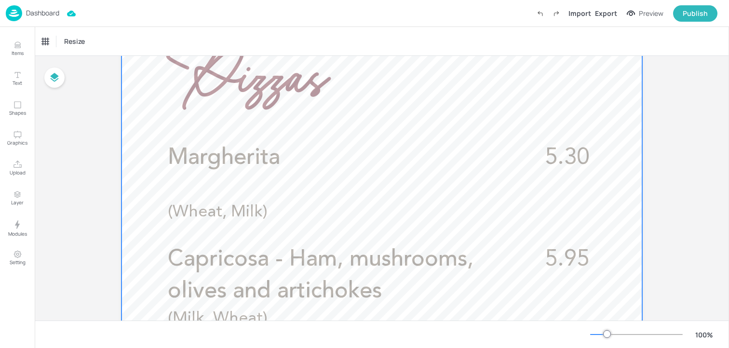
scroll to position [245, 0]
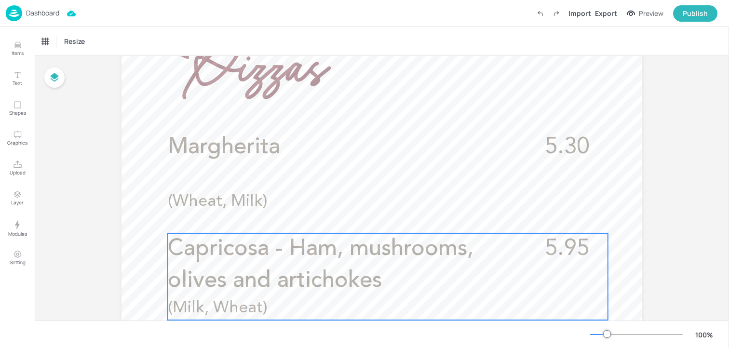
click at [296, 244] on span "Capricosa - Ham, mushrooms, olives and artichokes" at bounding box center [321, 265] width 306 height 55
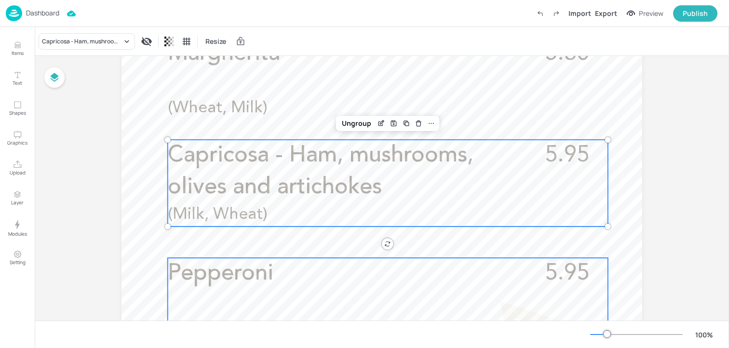
scroll to position [363, 0]
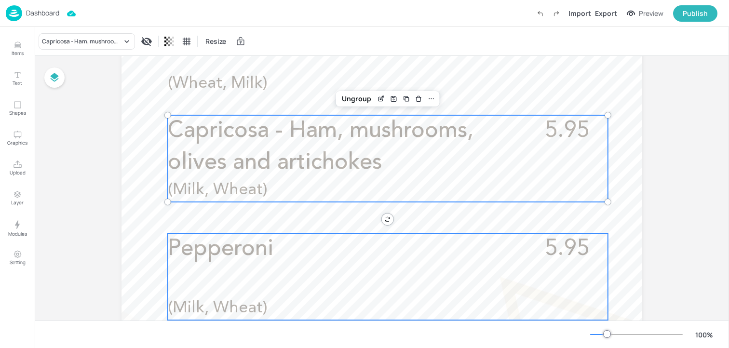
click at [291, 258] on p "Pepperoni" at bounding box center [345, 249] width 355 height 32
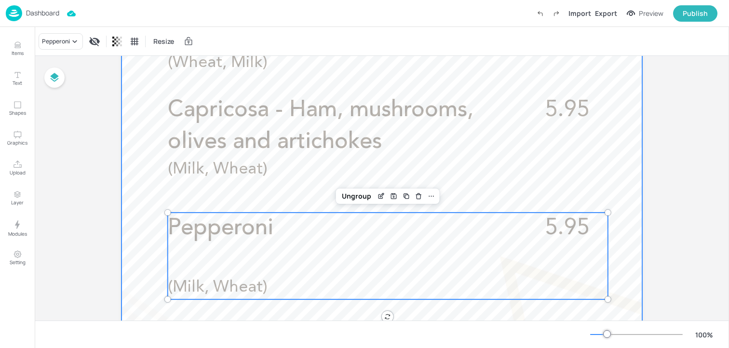
scroll to position [333, 0]
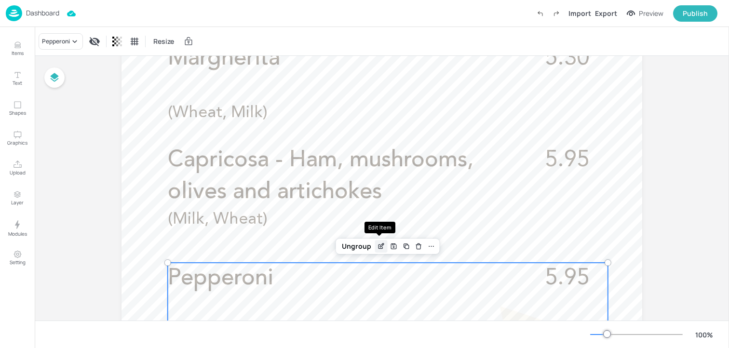
click at [375, 247] on div "Edit Item" at bounding box center [381, 246] width 13 height 13
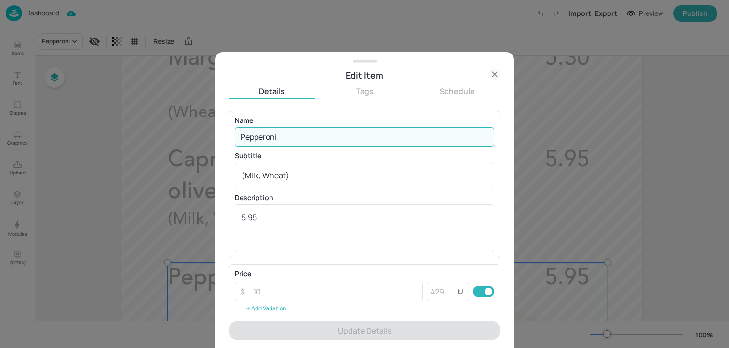
click at [319, 134] on input "Pepperoni" at bounding box center [365, 136] width 260 height 19
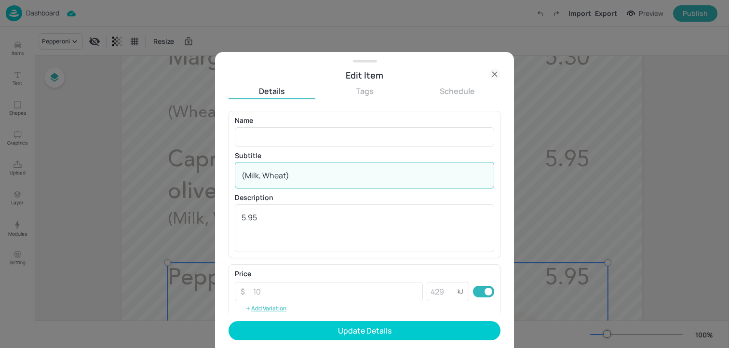
click at [256, 171] on textarea "(Milk, Wheat)" at bounding box center [365, 175] width 246 height 11
click at [251, 231] on textarea "5.95" at bounding box center [365, 228] width 246 height 32
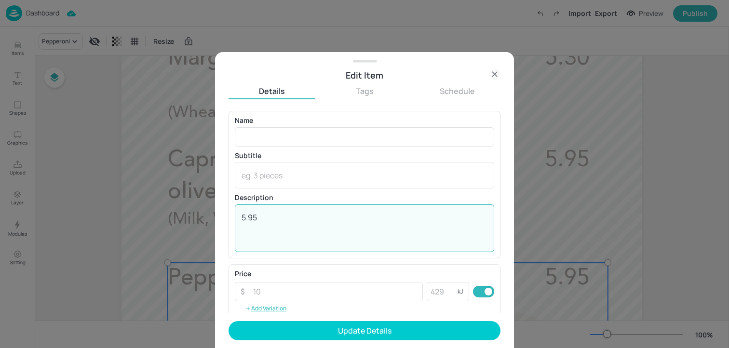
click at [251, 231] on textarea "5.95" at bounding box center [365, 228] width 246 height 32
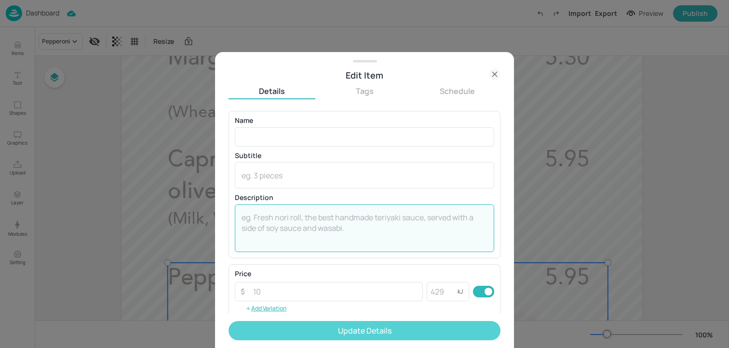
click at [274, 324] on button "Update Details" at bounding box center [365, 330] width 272 height 19
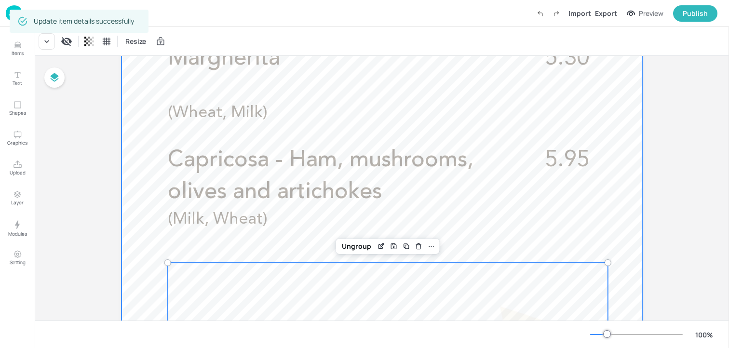
click at [166, 236] on div at bounding box center [382, 216] width 521 height 926
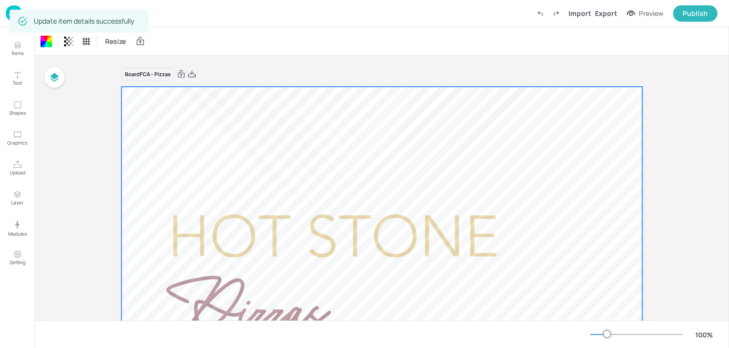
click at [5, 14] on div "Dashboard Import Export Preview Publish" at bounding box center [364, 13] width 729 height 27
click at [8, 14] on img at bounding box center [14, 13] width 16 height 16
click at [7, 15] on img at bounding box center [14, 13] width 16 height 16
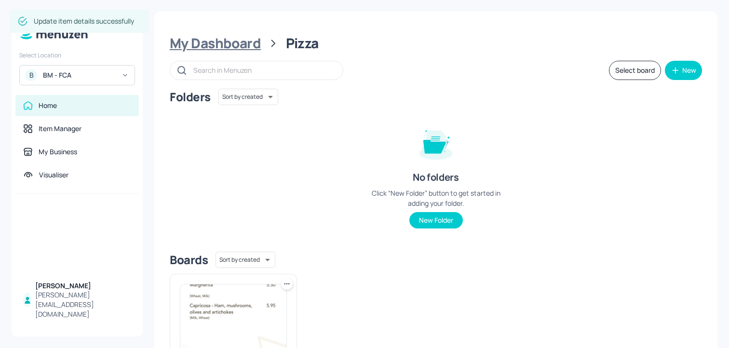
click at [205, 49] on div "My Dashboard" at bounding box center [215, 43] width 91 height 17
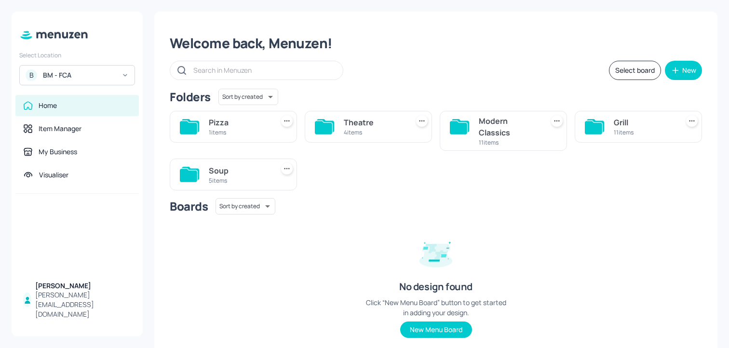
click at [384, 121] on div "Theatre" at bounding box center [374, 123] width 61 height 12
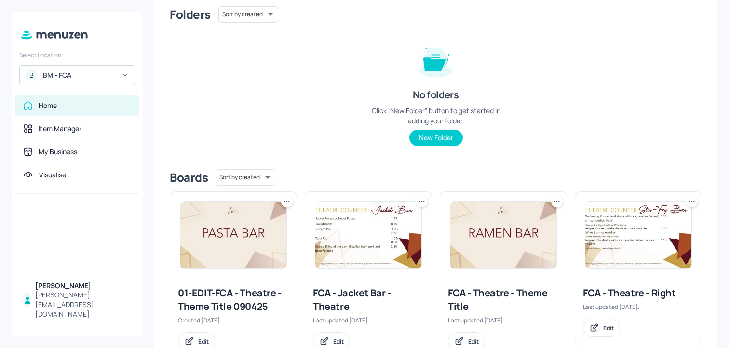
scroll to position [116, 0]
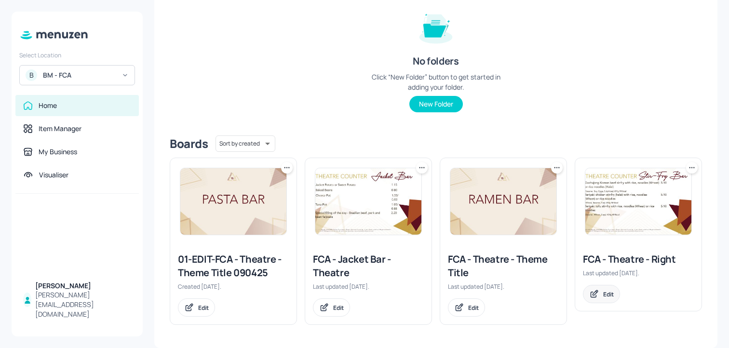
click at [604, 298] on div "Edit" at bounding box center [609, 294] width 11 height 8
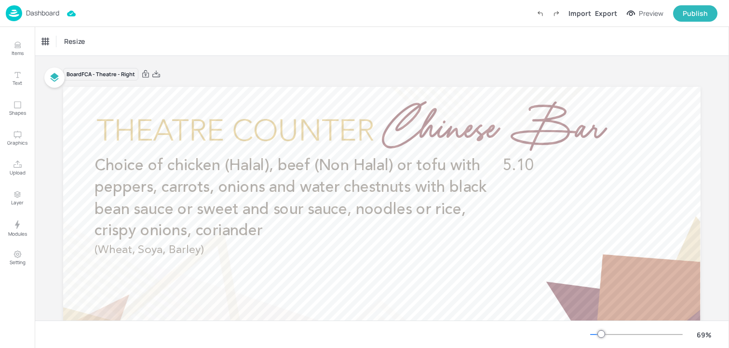
click at [33, 18] on div "Dashboard" at bounding box center [33, 13] width 54 height 16
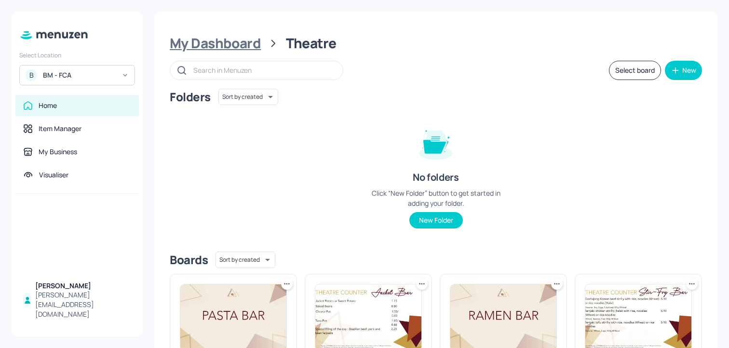
click at [193, 38] on div "My Dashboard" at bounding box center [215, 43] width 91 height 17
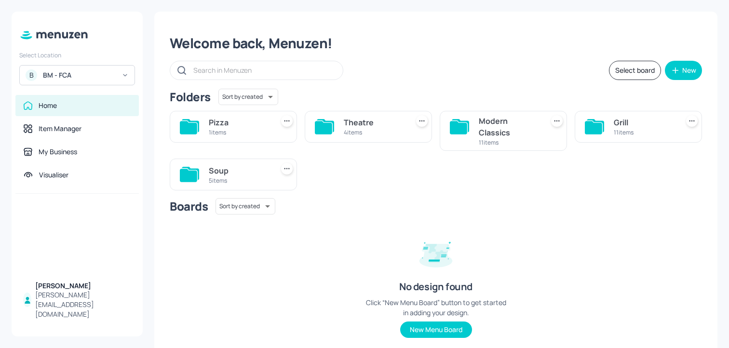
click at [402, 210] on div "Boards Sort by created id ​" at bounding box center [436, 206] width 533 height 16
click at [252, 126] on div "Pizza" at bounding box center [239, 123] width 61 height 12
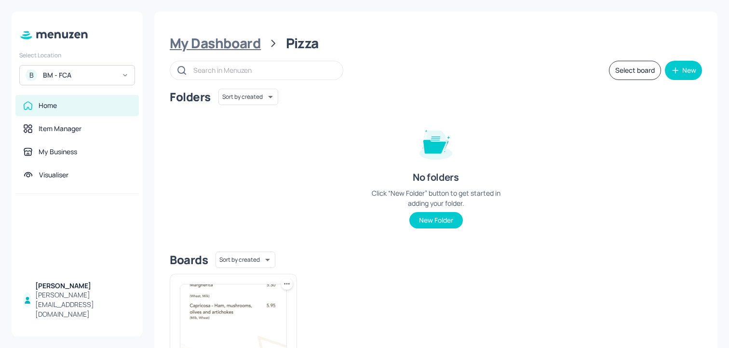
click at [216, 36] on div "My Dashboard" at bounding box center [215, 43] width 91 height 17
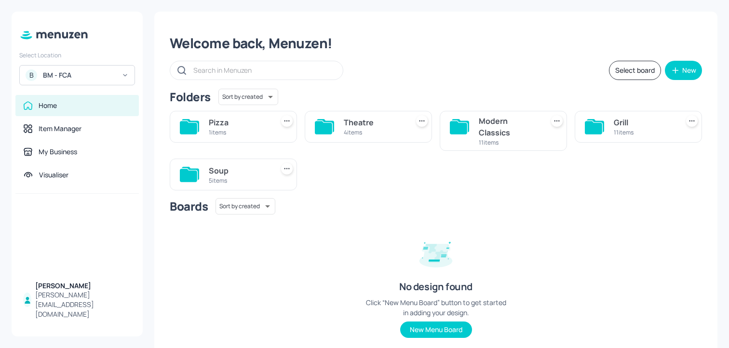
click at [369, 126] on div "Theatre" at bounding box center [374, 123] width 61 height 12
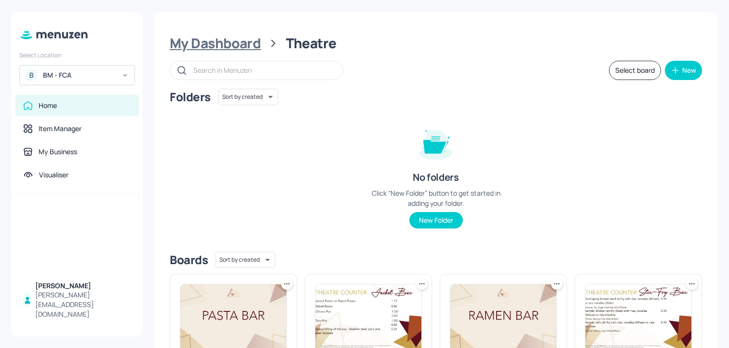
click at [193, 46] on div "My Dashboard" at bounding box center [215, 43] width 91 height 17
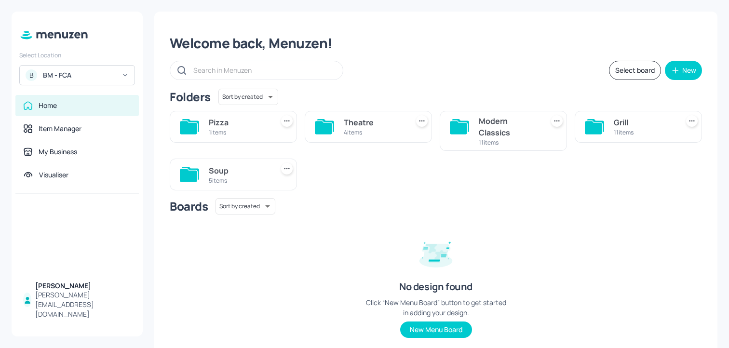
click at [596, 123] on icon at bounding box center [593, 127] width 17 height 13
